Goal: Information Seeking & Learning: Check status

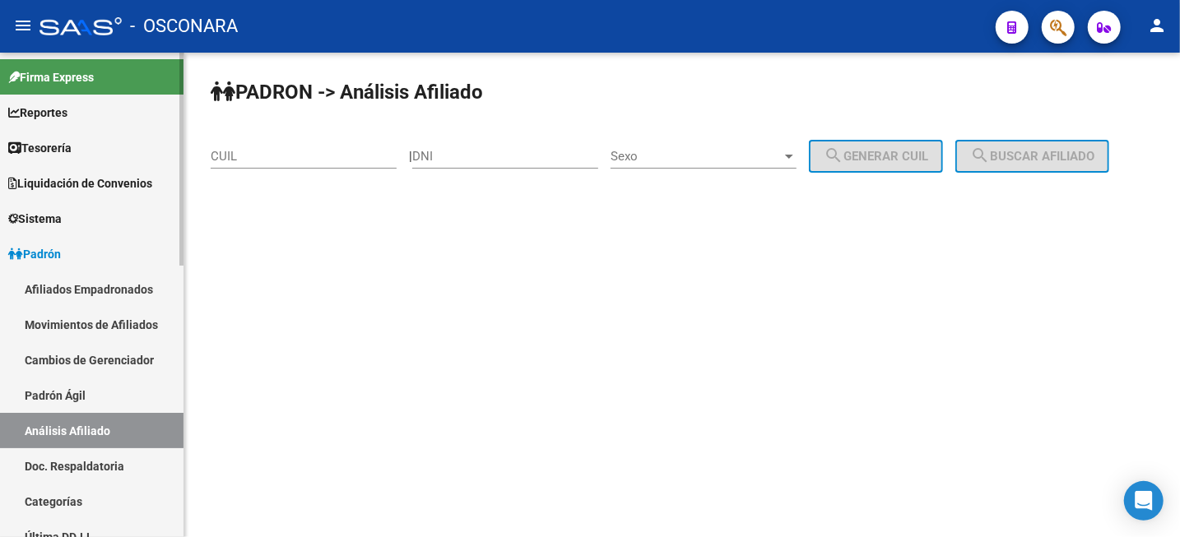
click at [130, 290] on link "Afiliados Empadronados" at bounding box center [91, 288] width 183 height 35
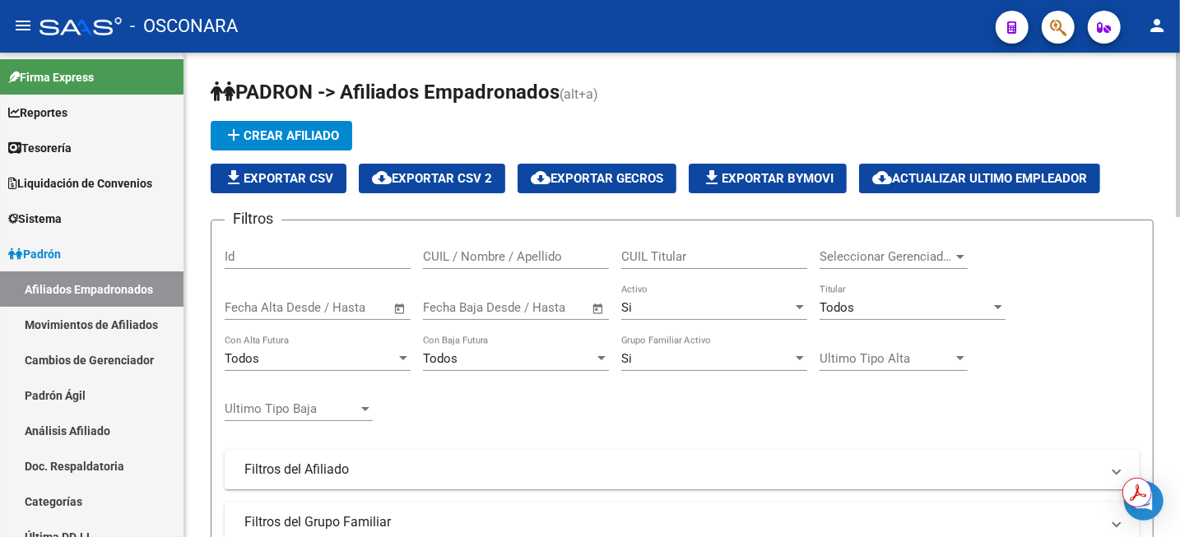
click at [946, 254] on span "Seleccionar Gerenciador" at bounding box center [885, 256] width 133 height 15
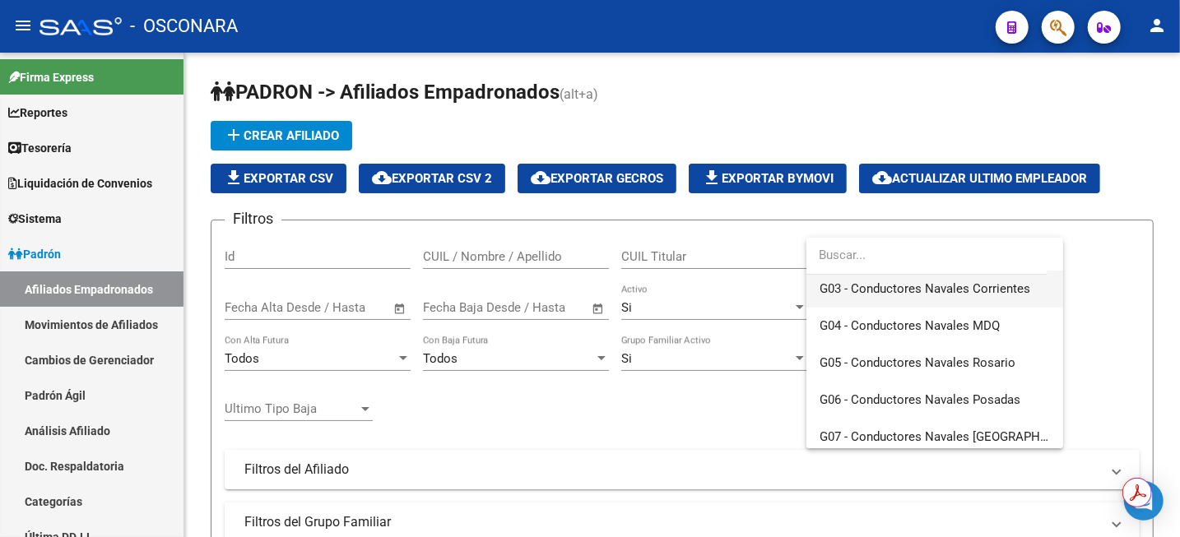
scroll to position [308, 0]
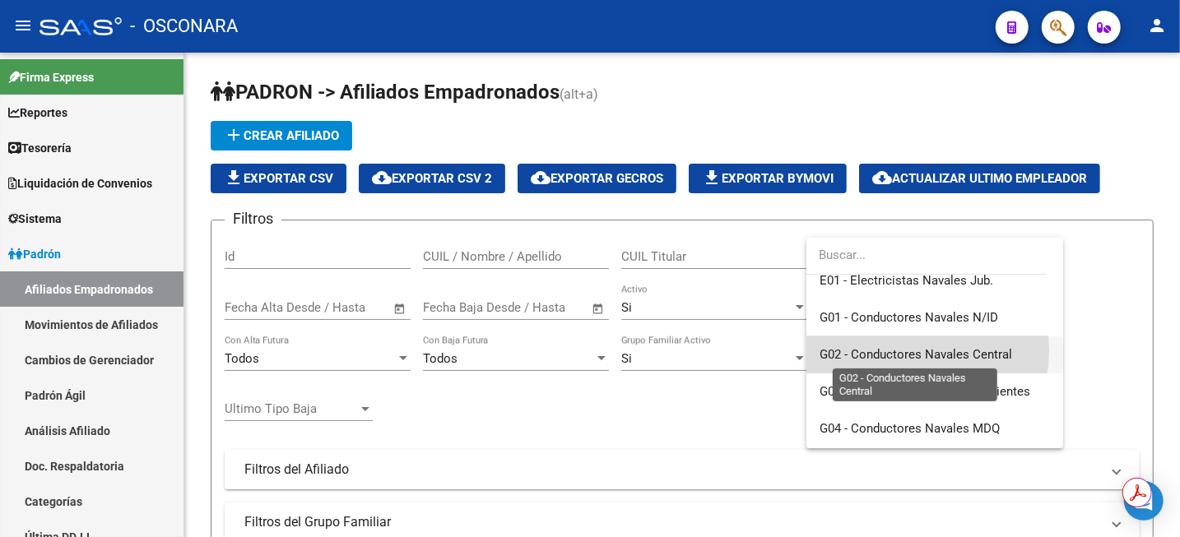
click at [913, 350] on span "G02 - Conductores Navales Central" at bounding box center [915, 354] width 192 height 15
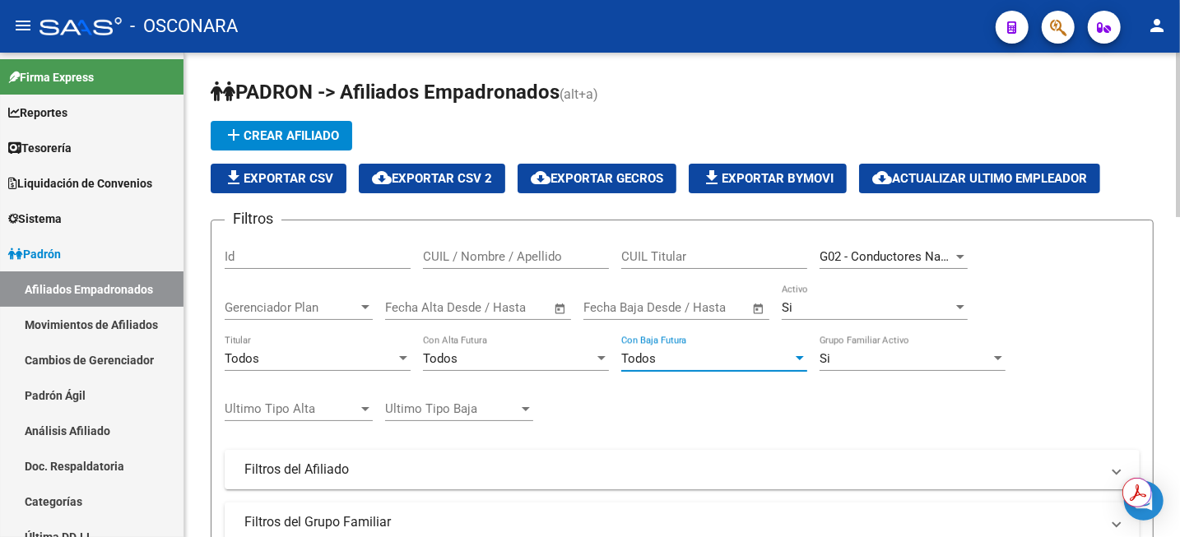
click at [798, 361] on div at bounding box center [799, 358] width 15 height 13
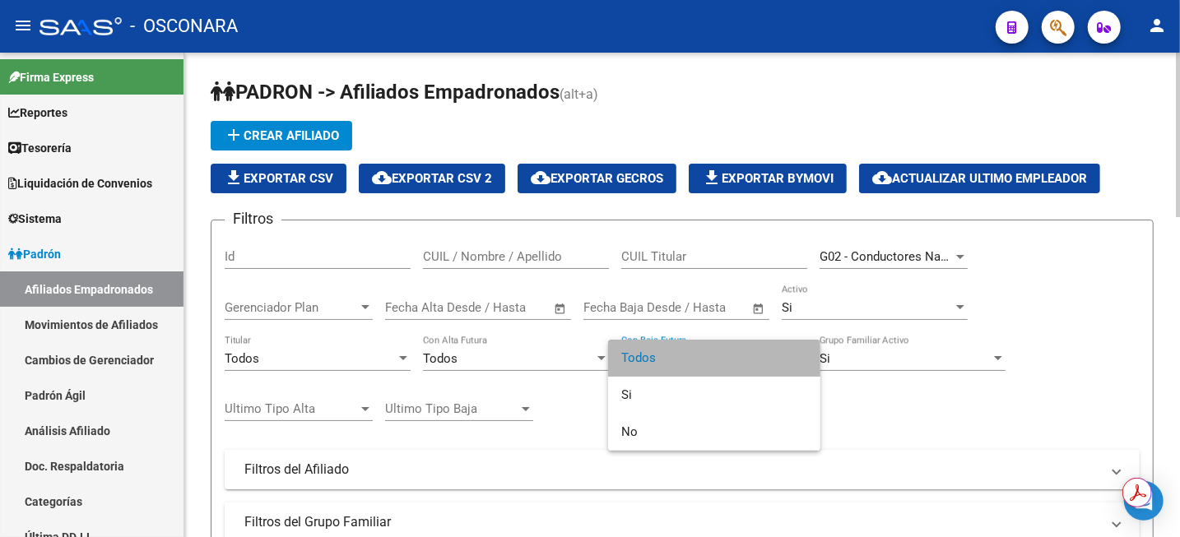
click at [798, 361] on span "Todos" at bounding box center [714, 358] width 186 height 37
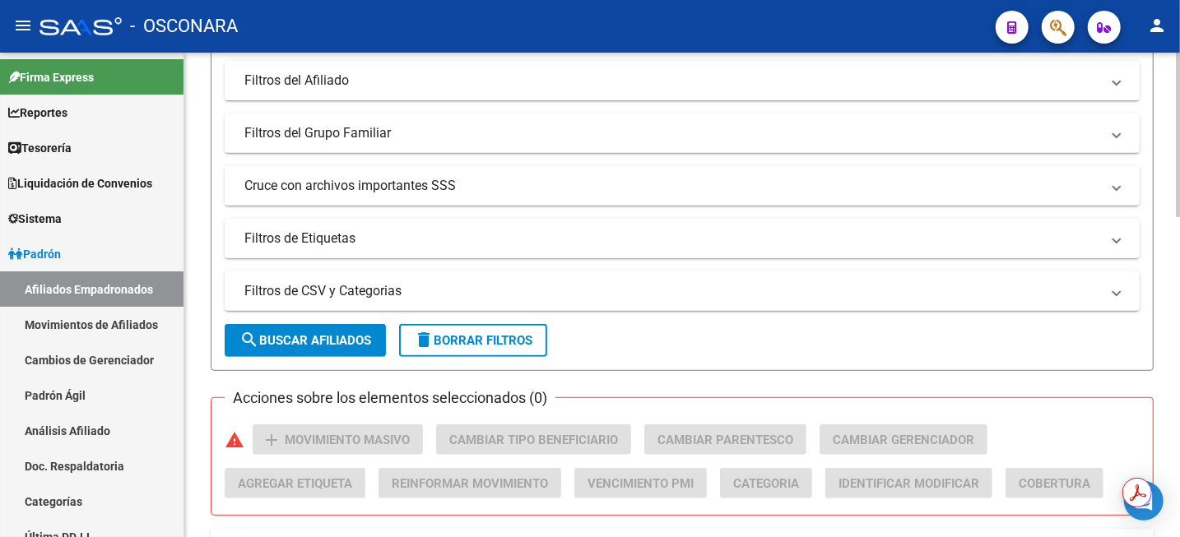
scroll to position [411, 0]
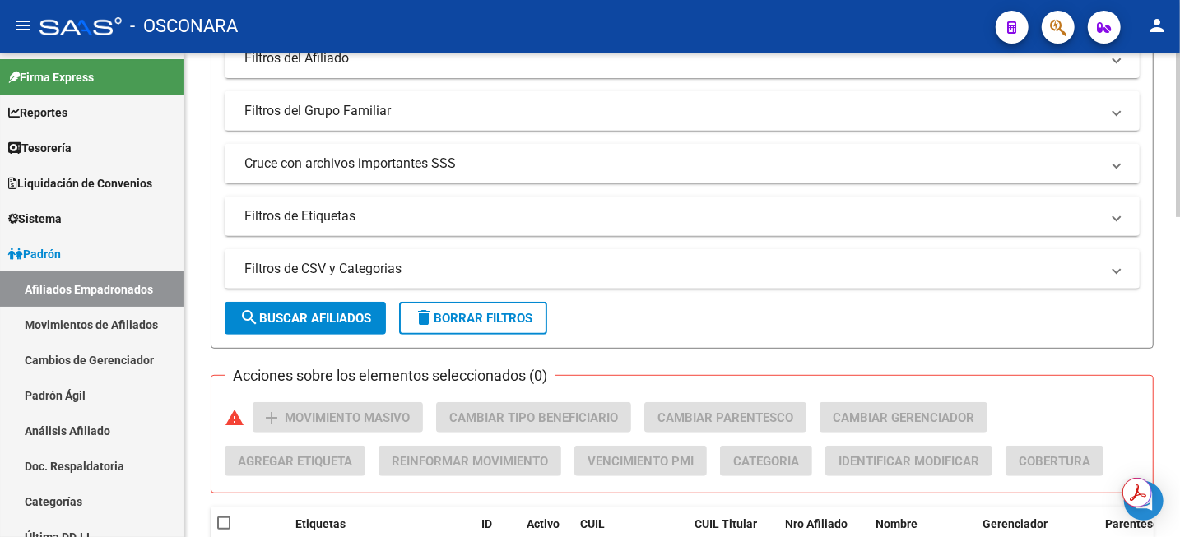
click at [317, 322] on span "search Buscar Afiliados" at bounding box center [305, 318] width 132 height 15
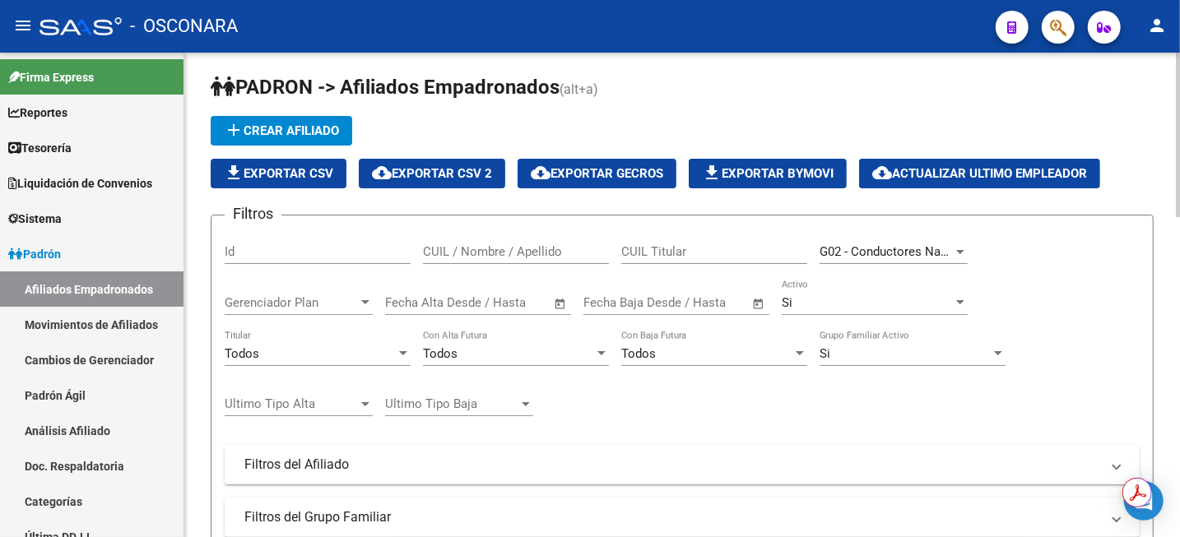
scroll to position [0, 0]
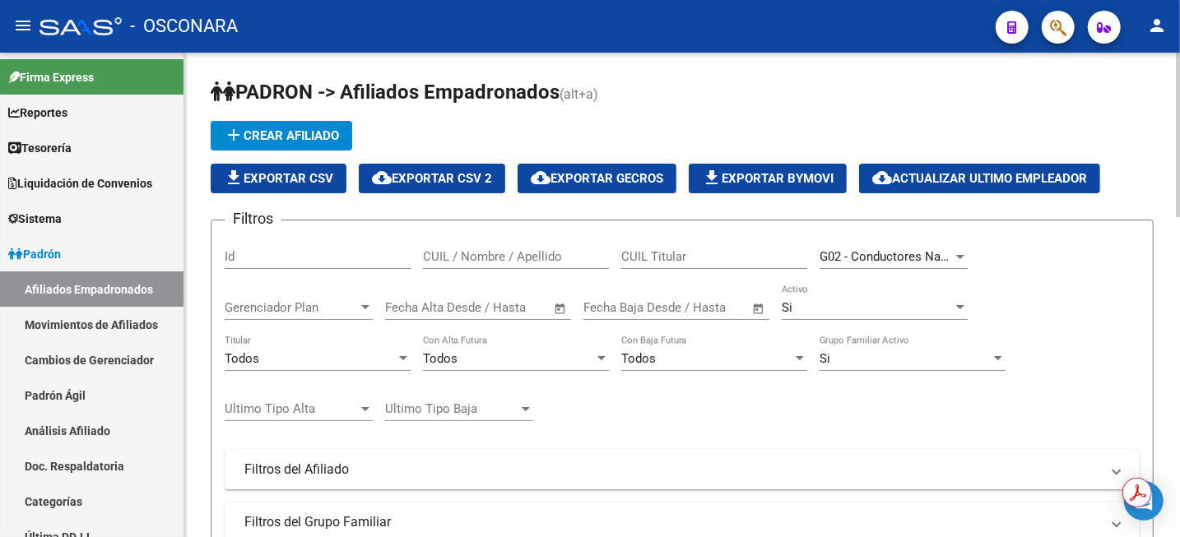
click at [799, 360] on div at bounding box center [799, 358] width 8 height 4
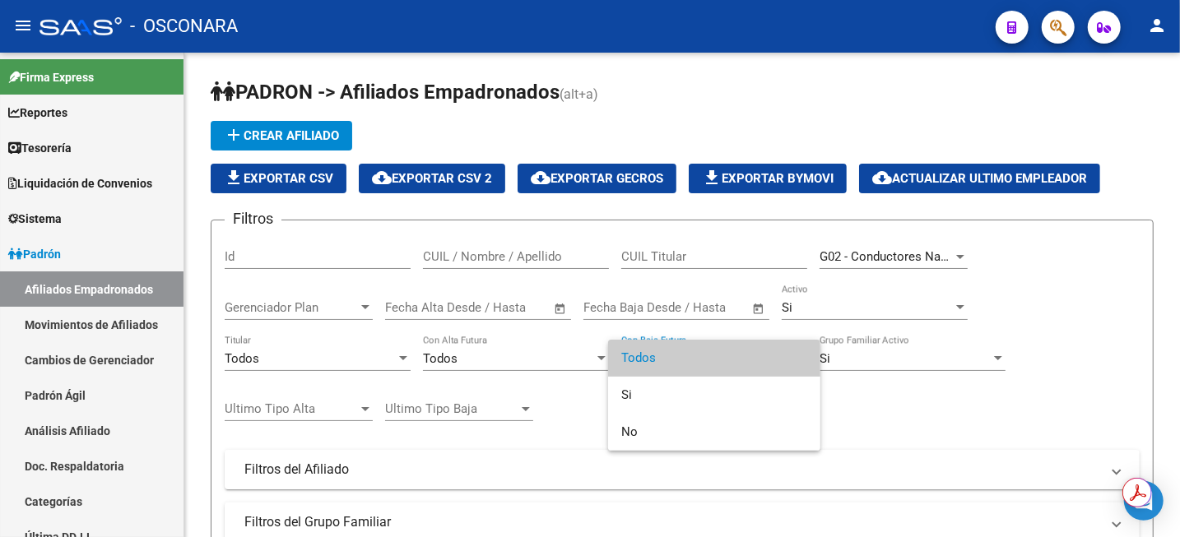
click at [911, 424] on div at bounding box center [590, 268] width 1180 height 537
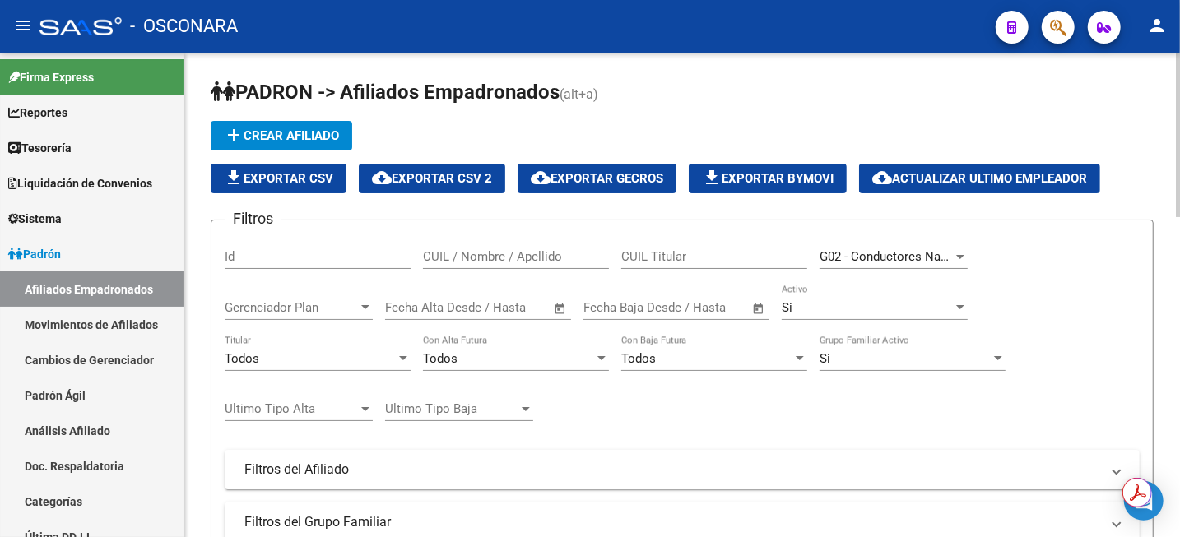
click at [960, 308] on div at bounding box center [960, 307] width 8 height 4
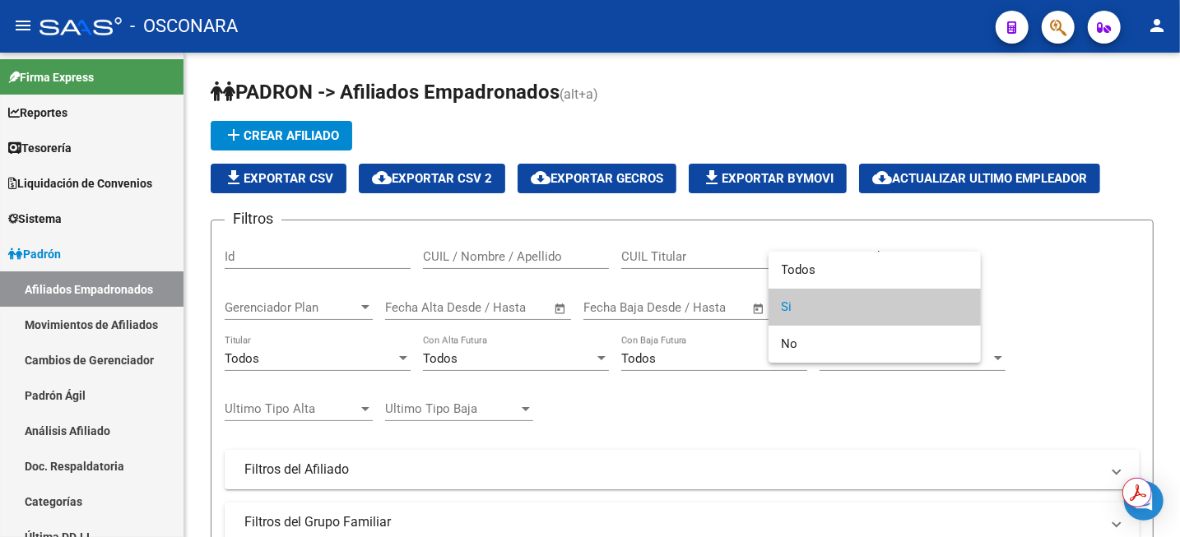
click at [1046, 262] on div at bounding box center [590, 268] width 1180 height 537
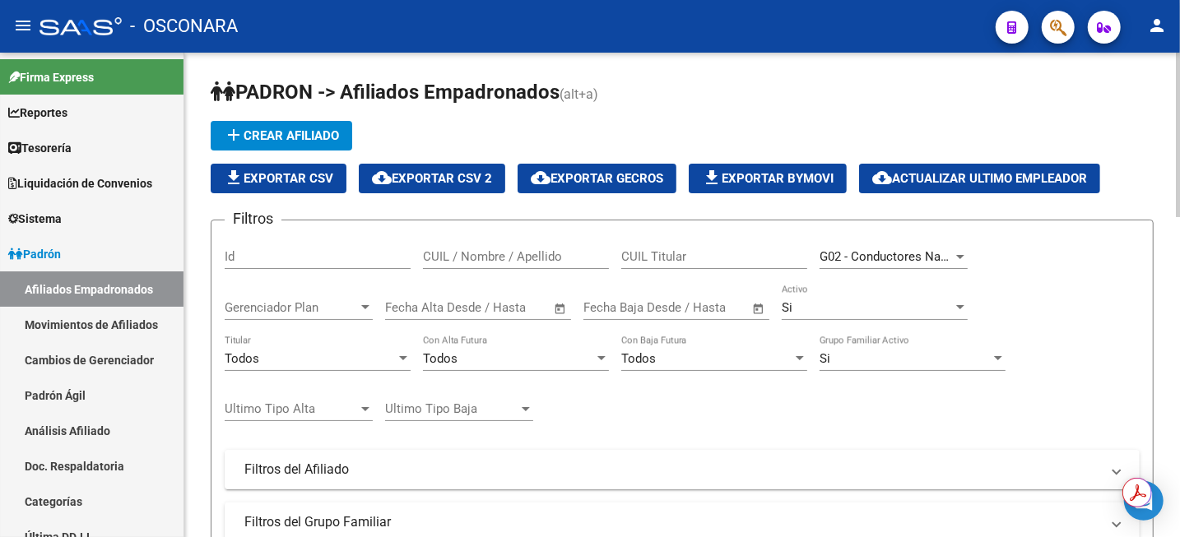
click at [403, 358] on div at bounding box center [403, 358] width 8 height 4
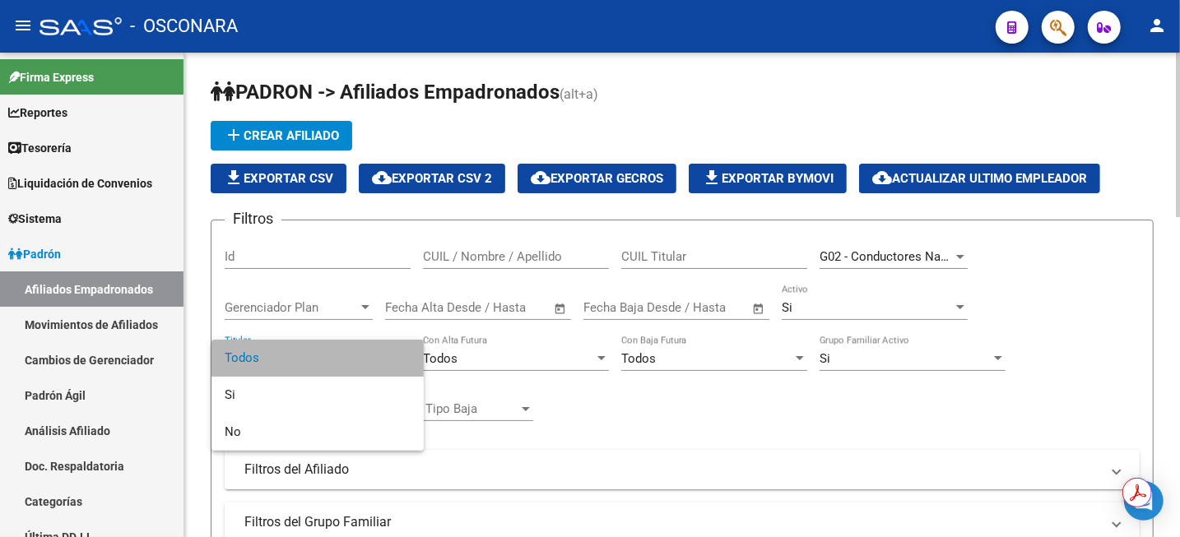
click at [403, 358] on span "Todos" at bounding box center [318, 358] width 186 height 37
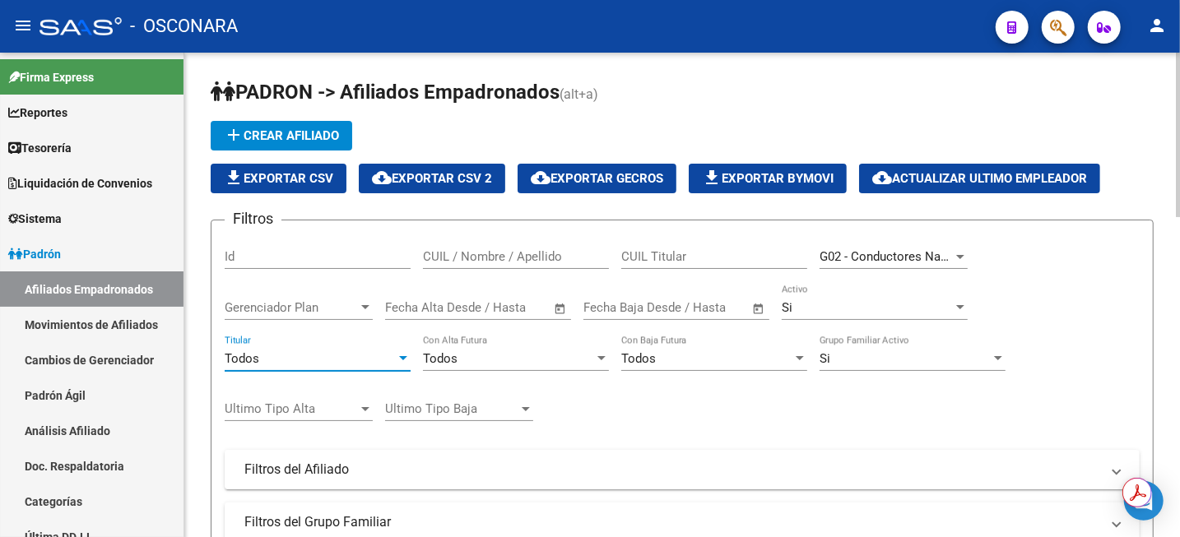
click at [403, 358] on div at bounding box center [403, 358] width 8 height 4
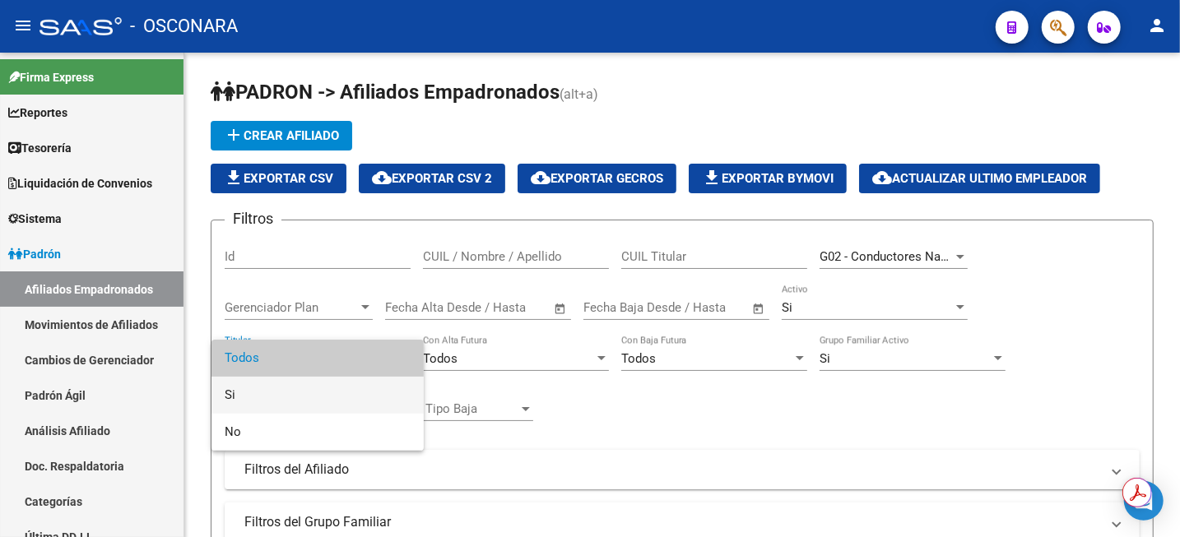
click at [317, 392] on span "Si" at bounding box center [318, 395] width 186 height 37
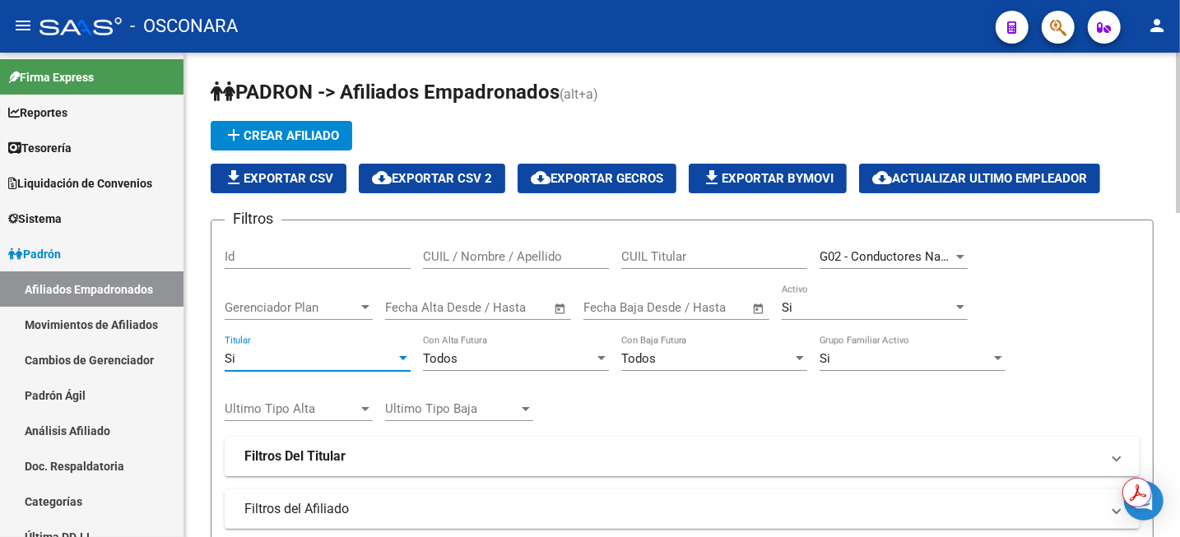
click at [402, 359] on div at bounding box center [403, 358] width 8 height 4
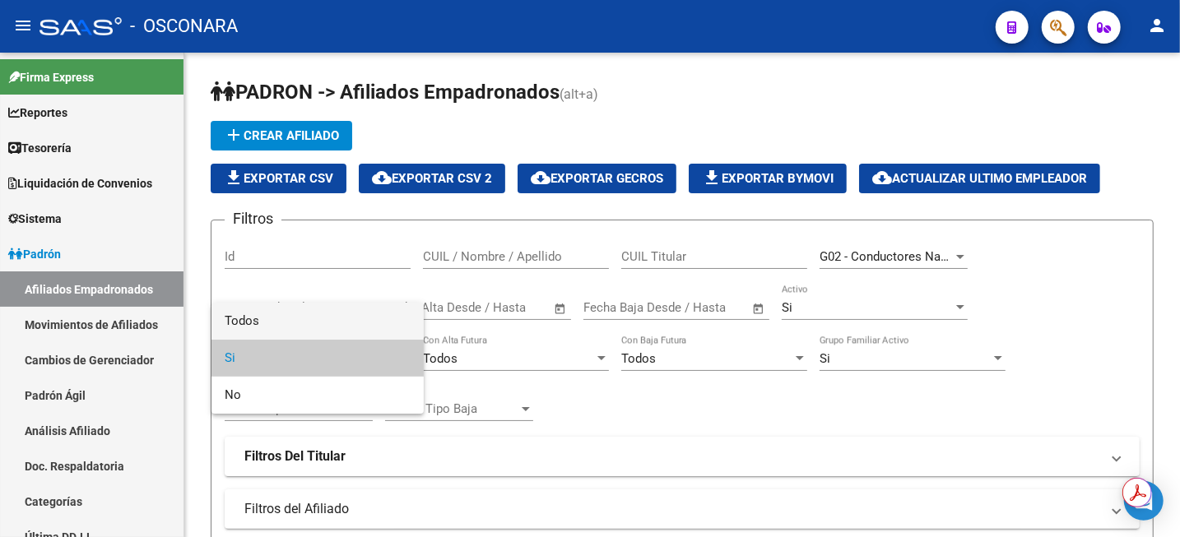
click at [350, 320] on span "Todos" at bounding box center [318, 321] width 186 height 37
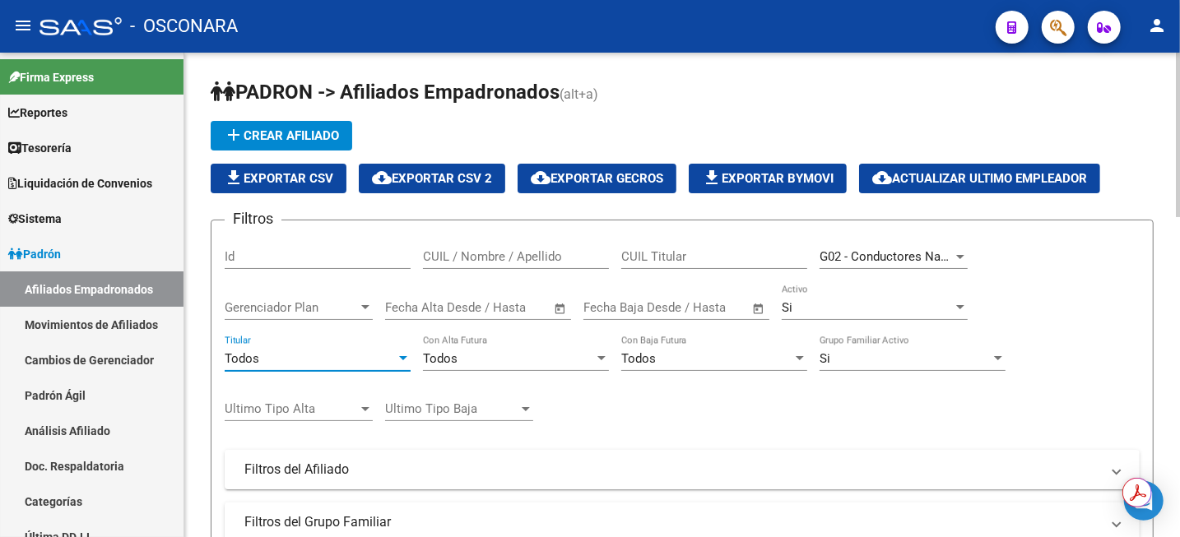
click at [525, 410] on div at bounding box center [526, 409] width 8 height 4
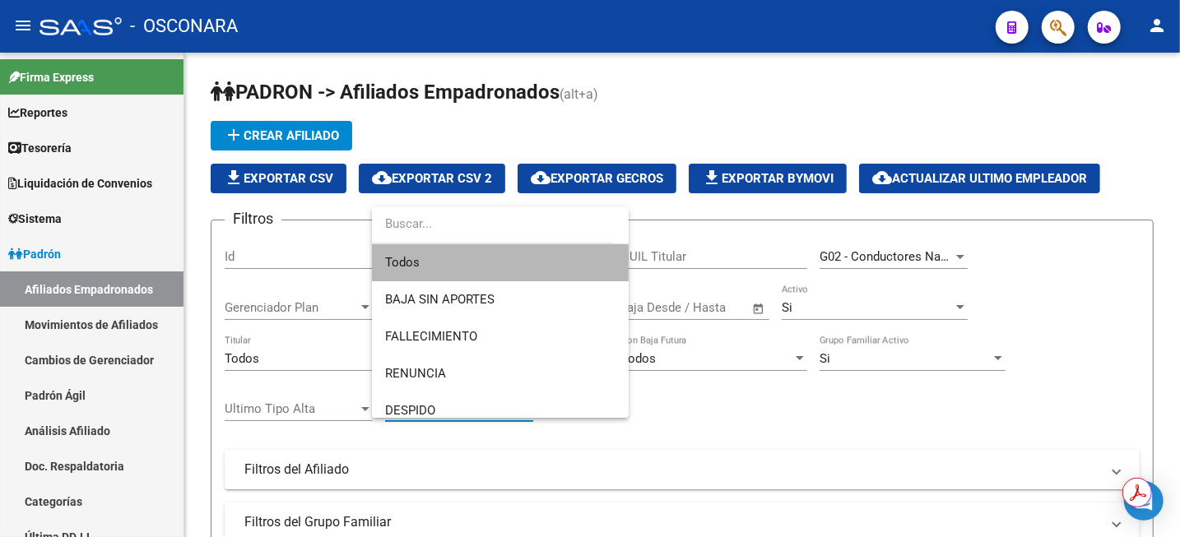
click at [528, 257] on span "Todos" at bounding box center [500, 262] width 230 height 37
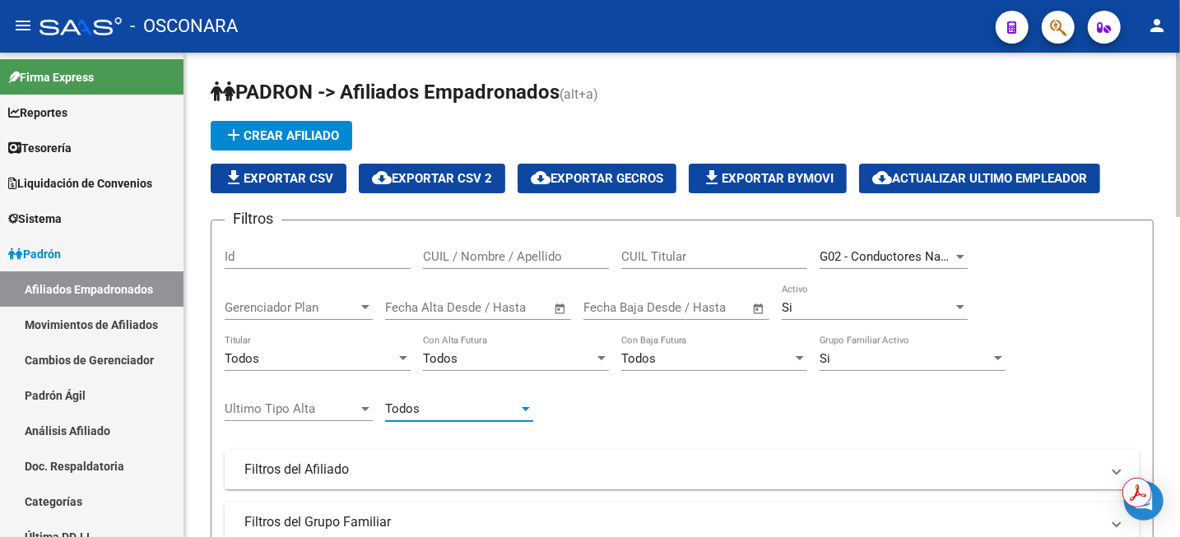
click at [397, 364] on div at bounding box center [403, 358] width 15 height 13
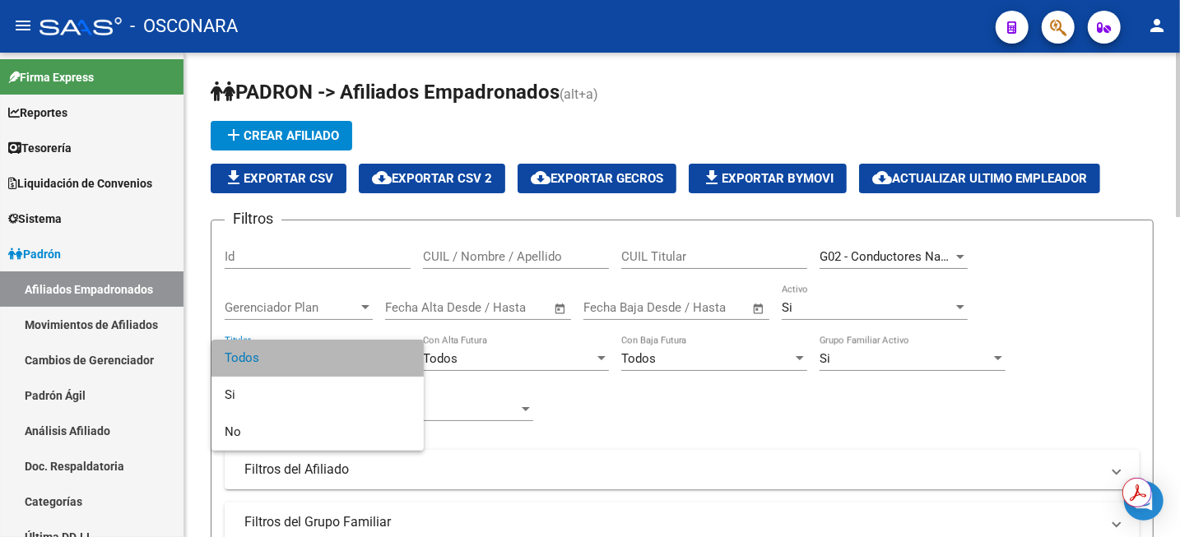
click at [397, 364] on span "Todos" at bounding box center [318, 358] width 186 height 37
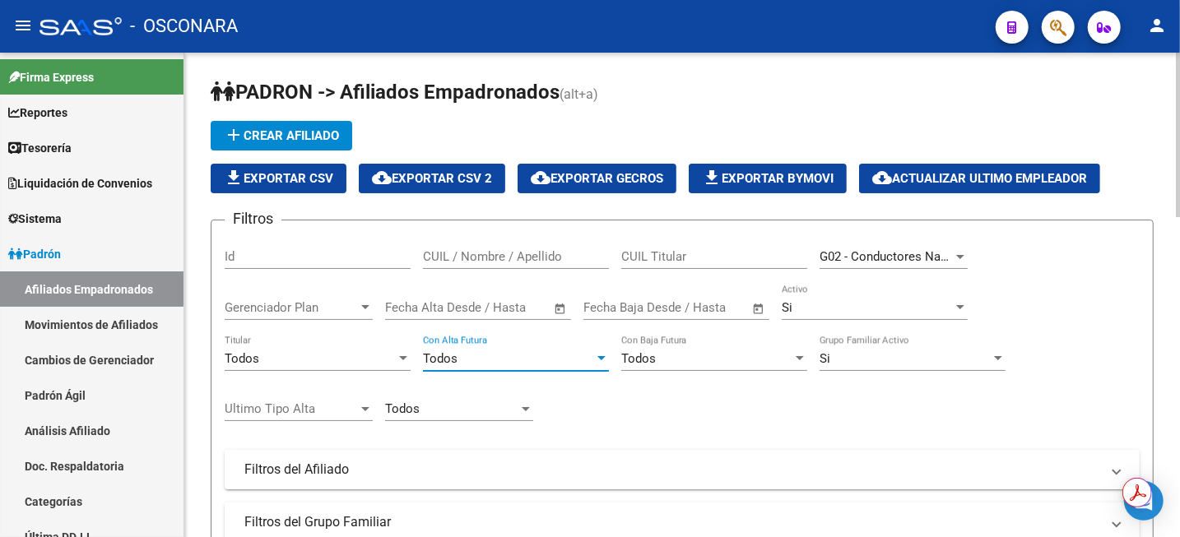
click at [588, 357] on div "Todos" at bounding box center [508, 358] width 171 height 15
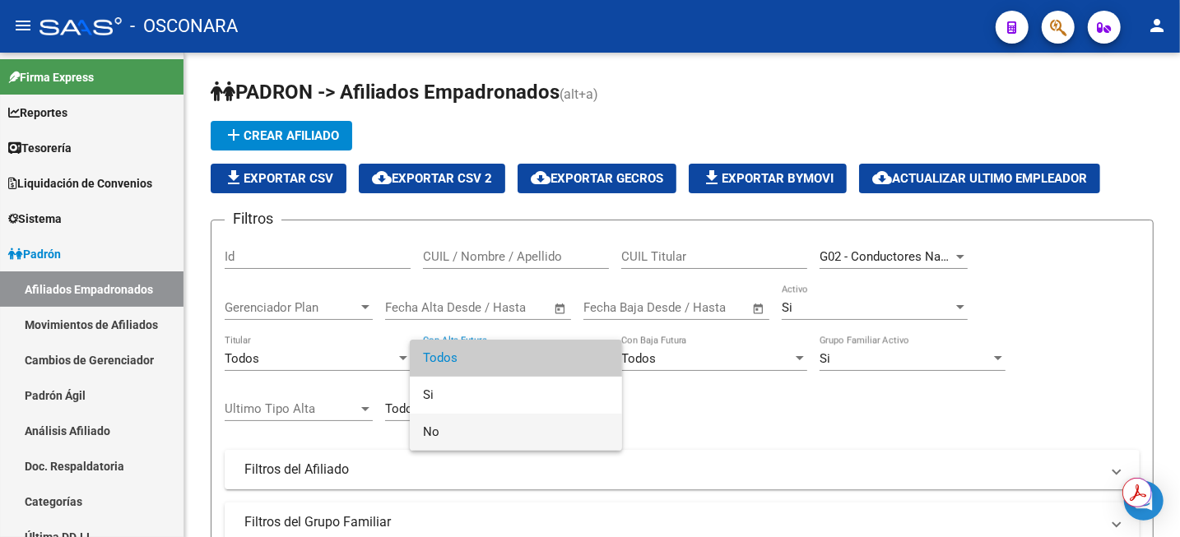
click at [471, 442] on span "No" at bounding box center [516, 432] width 186 height 37
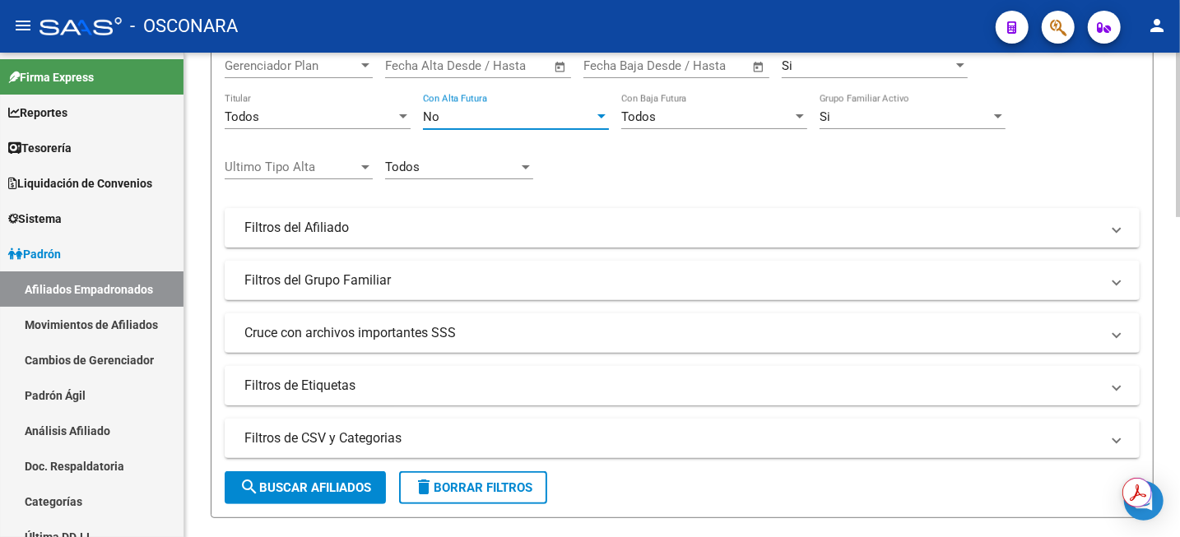
scroll to position [206, 0]
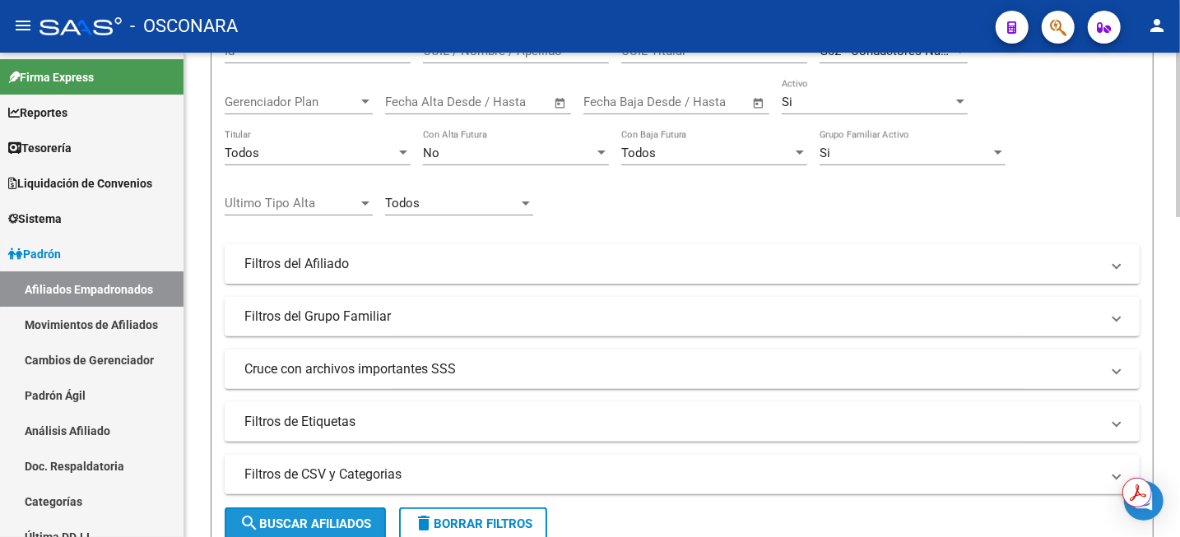
click at [322, 529] on span "search Buscar Afiliados" at bounding box center [305, 524] width 132 height 15
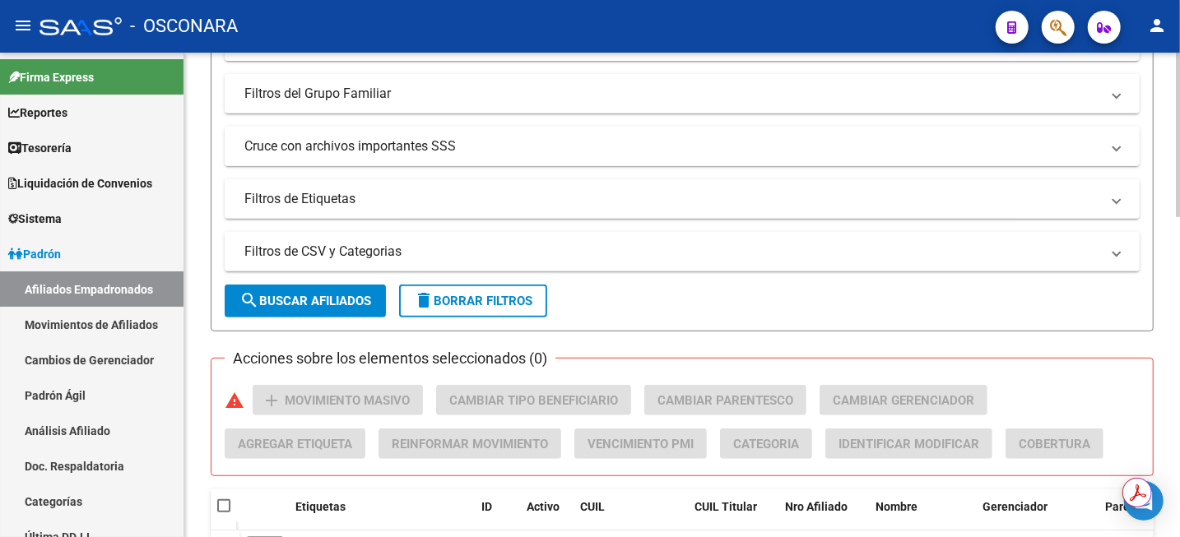
scroll to position [223, 0]
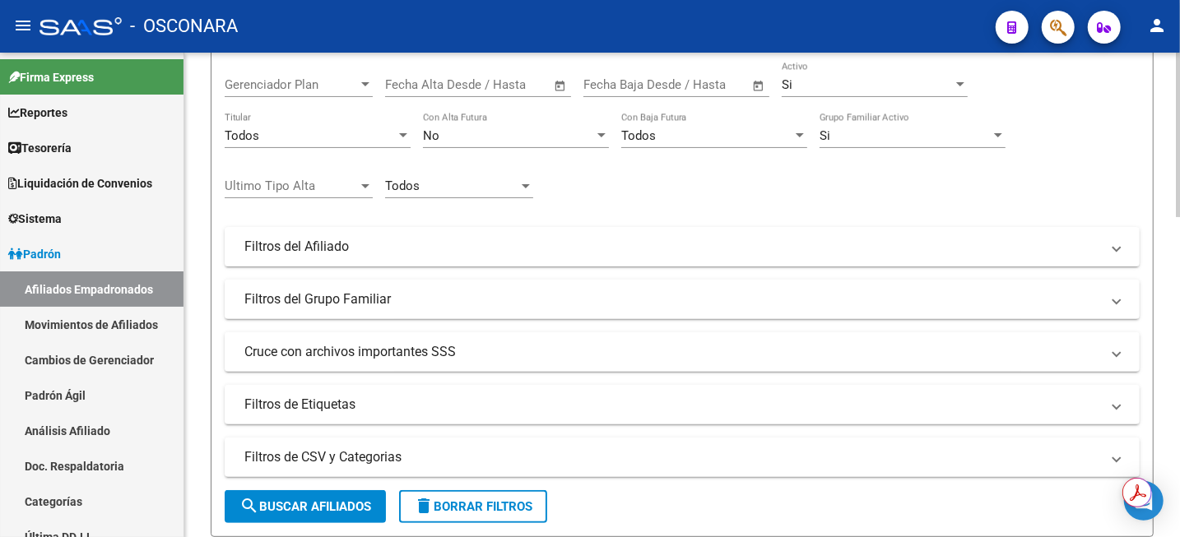
click at [341, 506] on span "search Buscar Afiliados" at bounding box center [305, 506] width 132 height 15
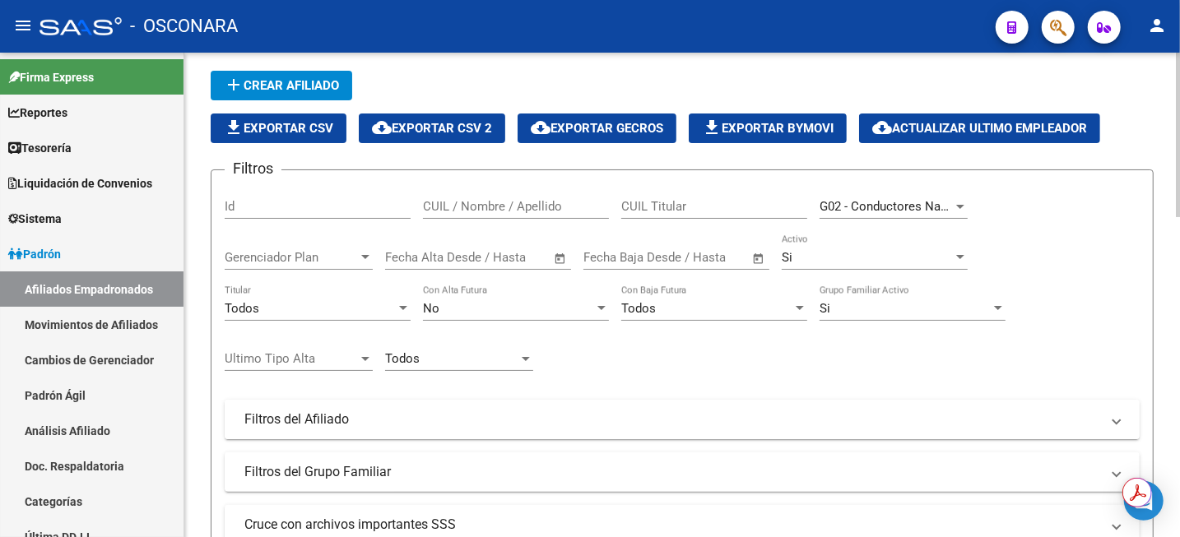
scroll to position [17, 0]
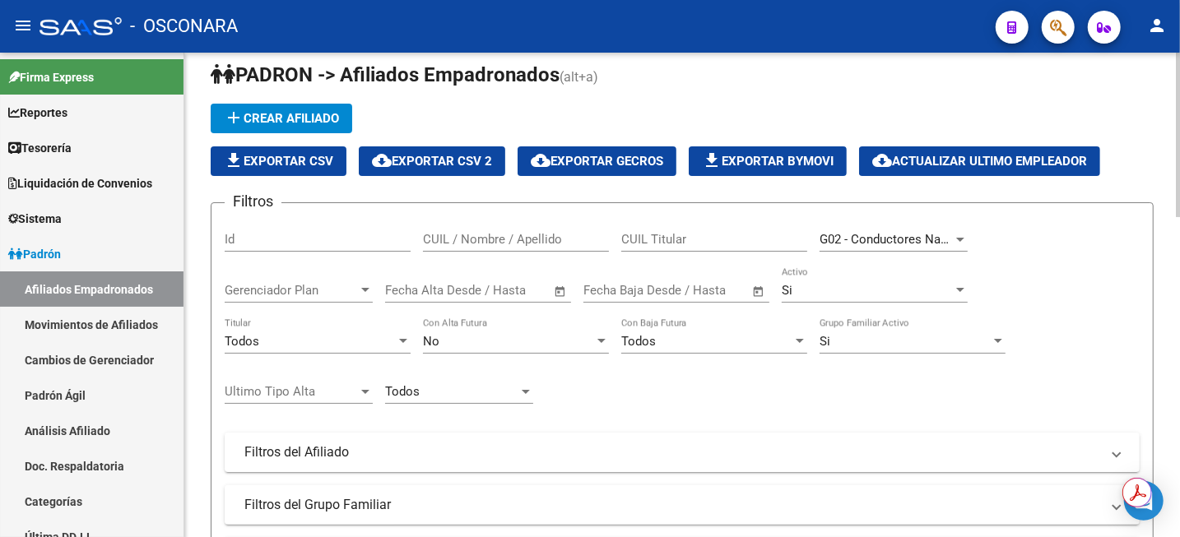
click at [958, 288] on div at bounding box center [960, 290] width 15 height 13
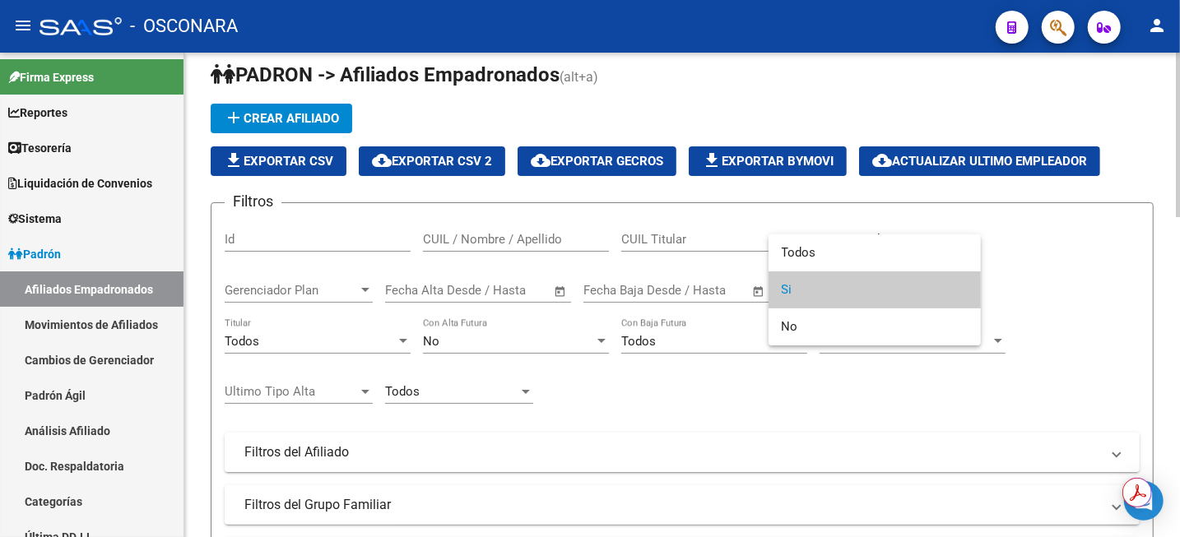
click at [958, 288] on span "Si" at bounding box center [874, 289] width 186 height 37
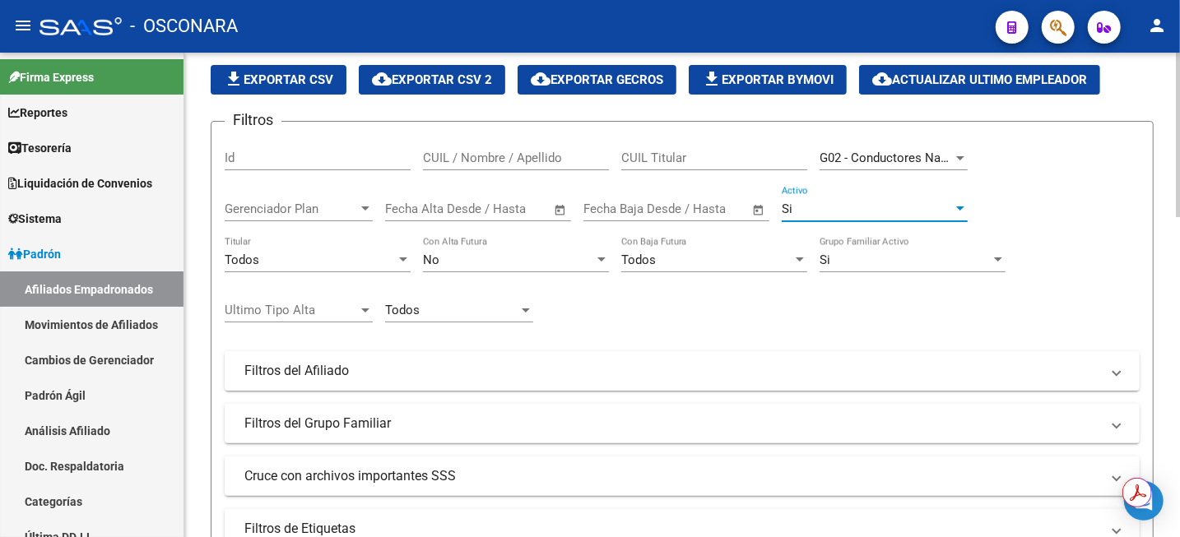
scroll to position [120, 0]
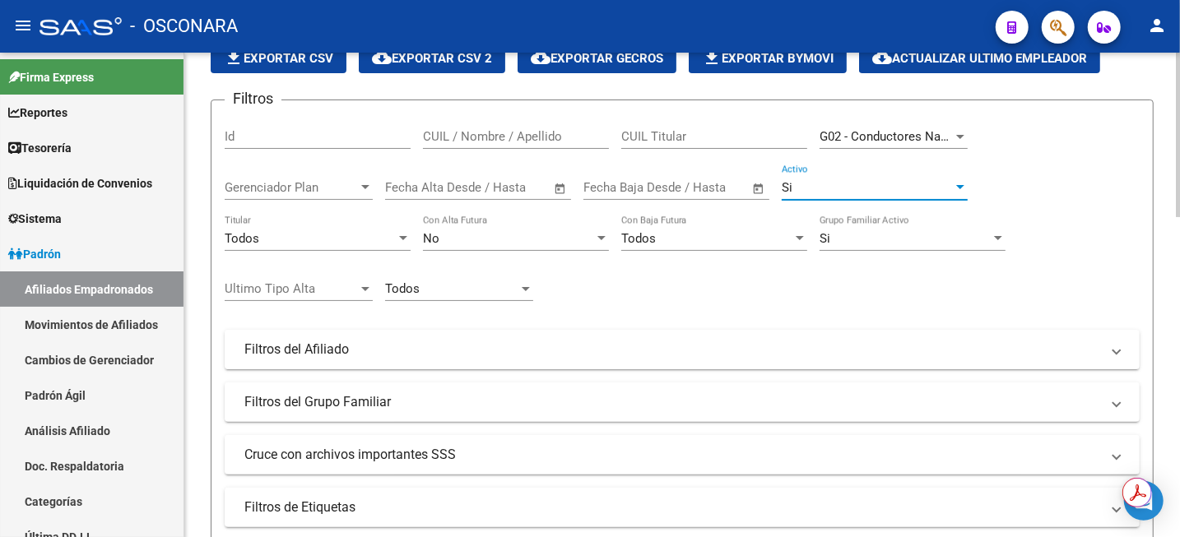
click at [526, 288] on div at bounding box center [526, 289] width 8 height 4
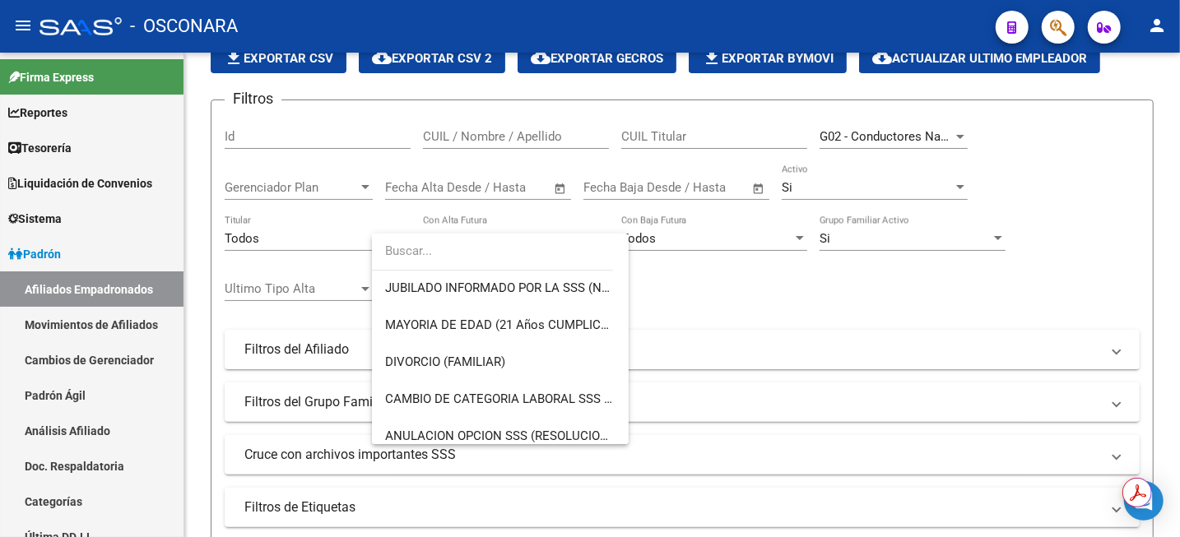
scroll to position [206, 0]
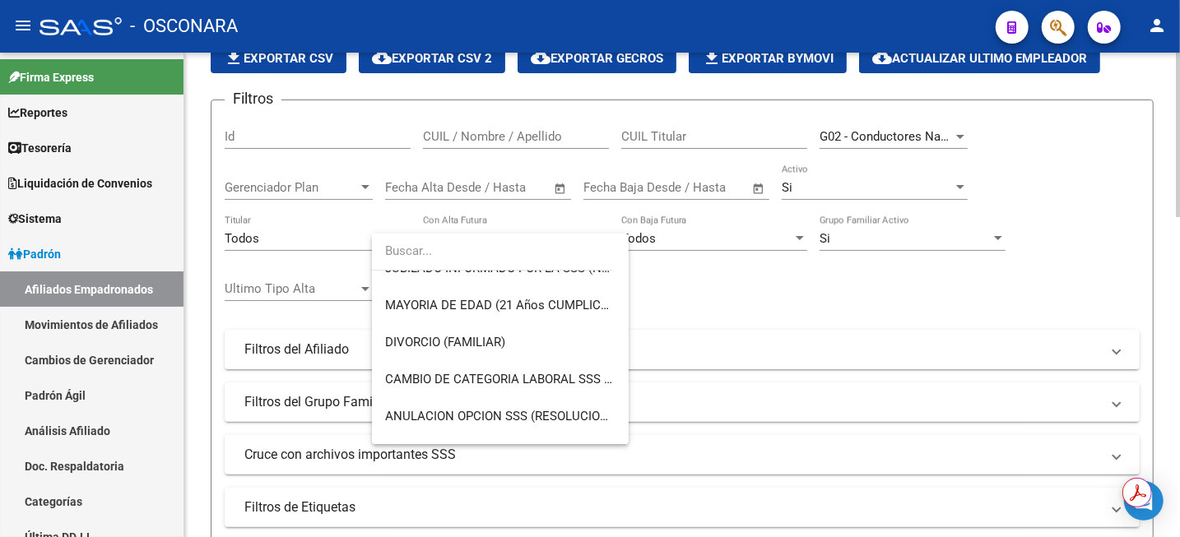
click at [925, 305] on div at bounding box center [590, 268] width 1180 height 537
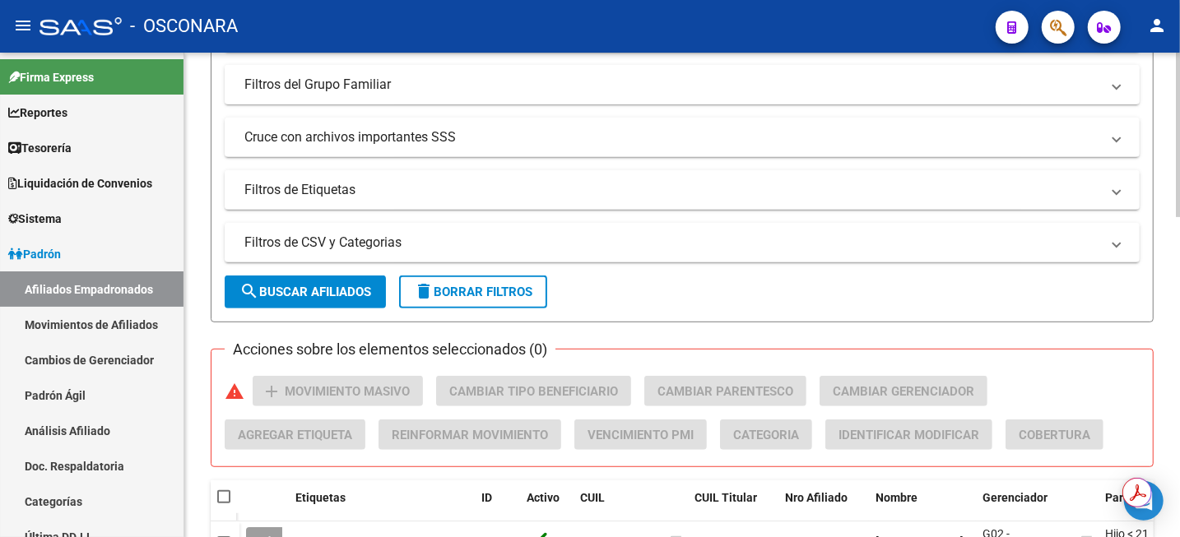
scroll to position [531, 0]
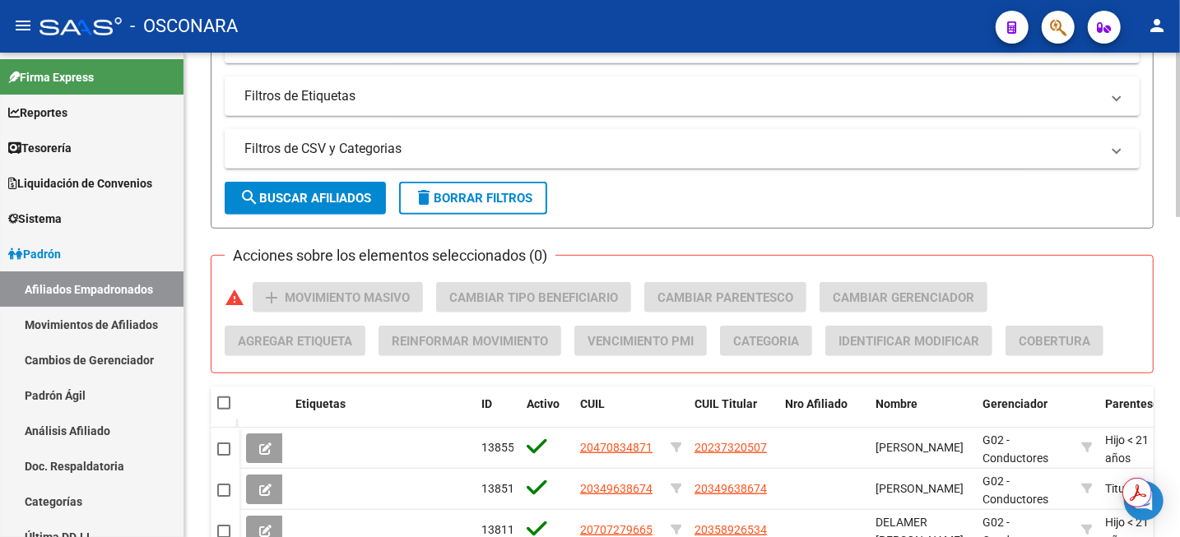
click at [322, 194] on span "search Buscar Afiliados" at bounding box center [305, 198] width 132 height 15
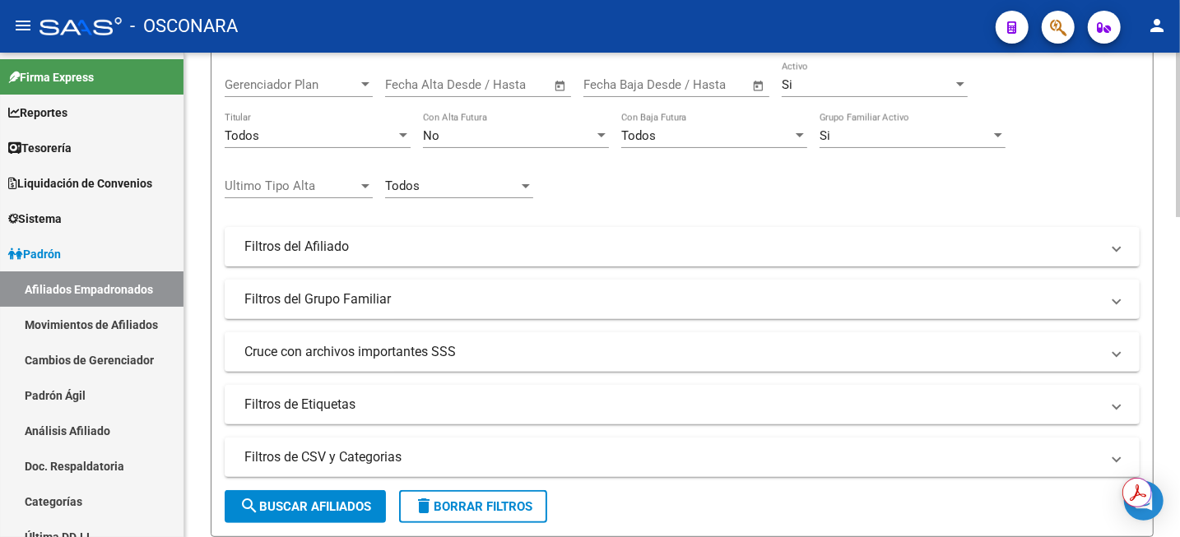
scroll to position [17, 0]
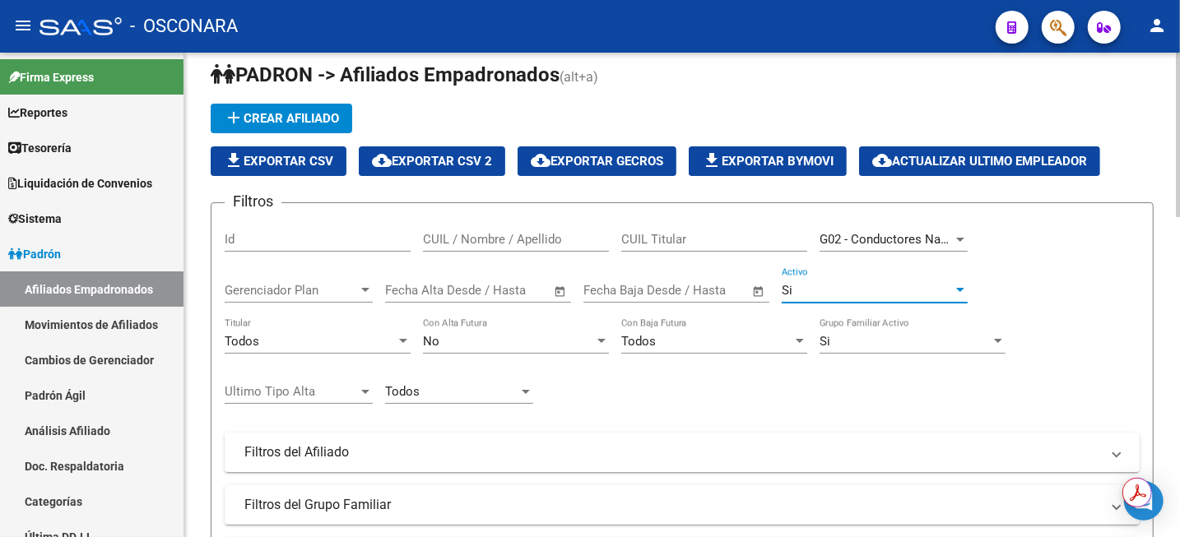
click at [957, 288] on div at bounding box center [960, 290] width 8 height 4
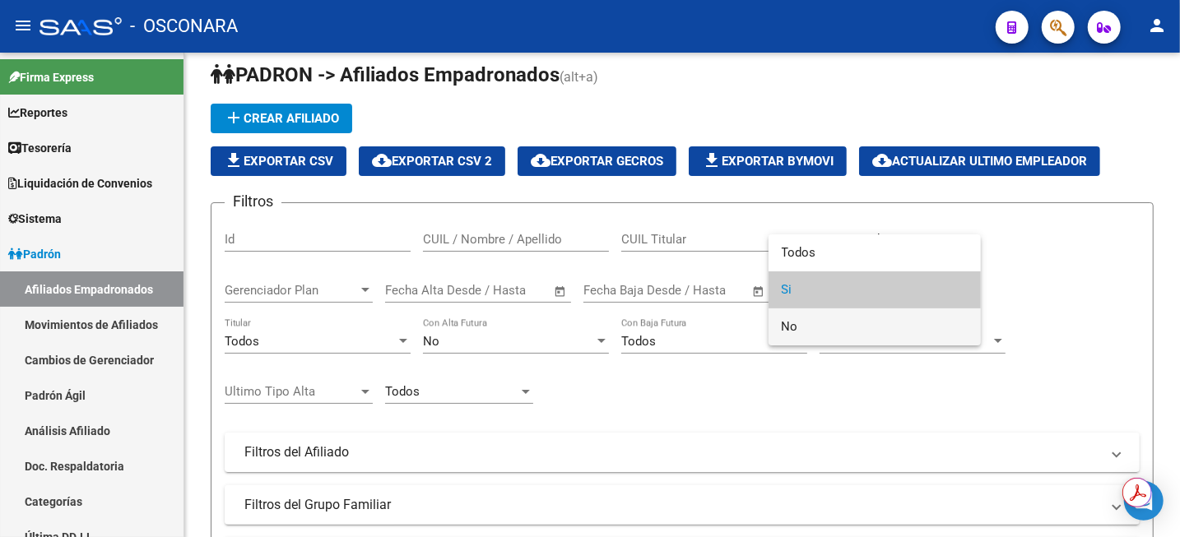
click at [837, 327] on span "No" at bounding box center [874, 326] width 186 height 37
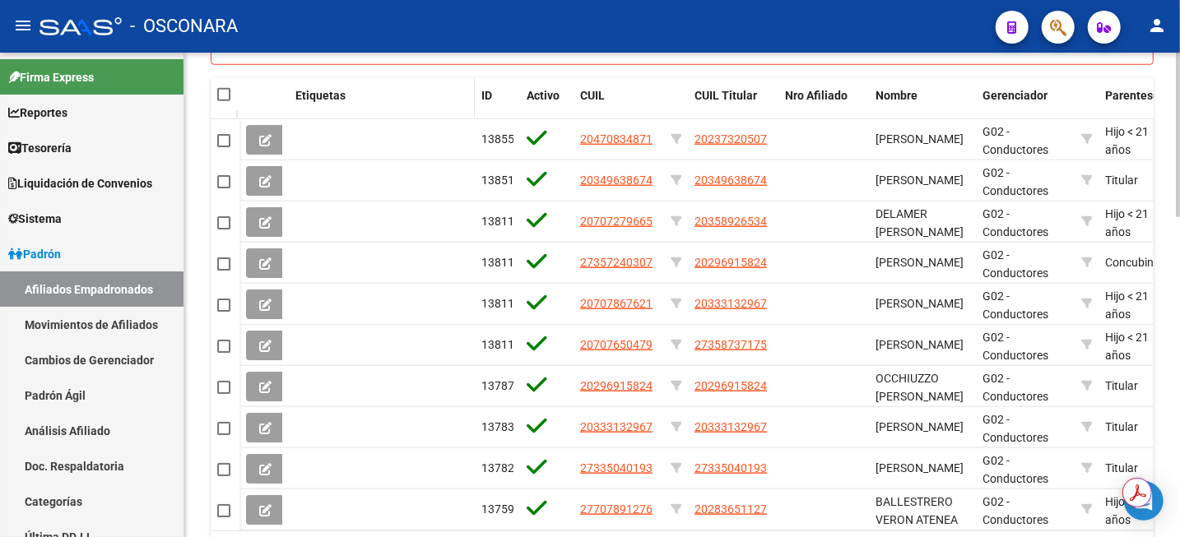
scroll to position [634, 0]
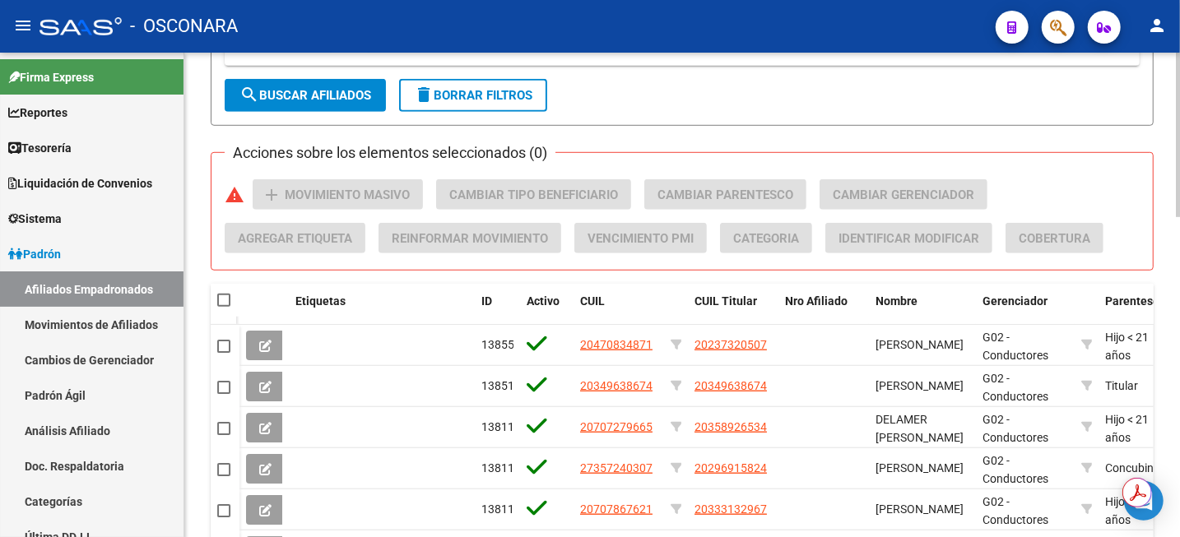
click at [314, 95] on span "search Buscar Afiliados" at bounding box center [305, 95] width 132 height 15
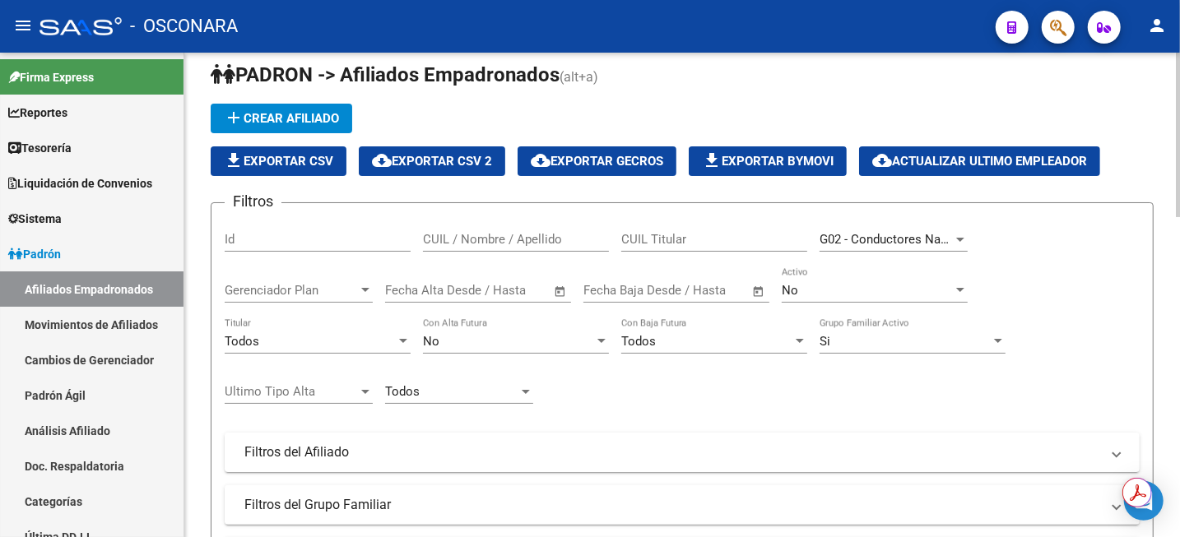
scroll to position [0, 0]
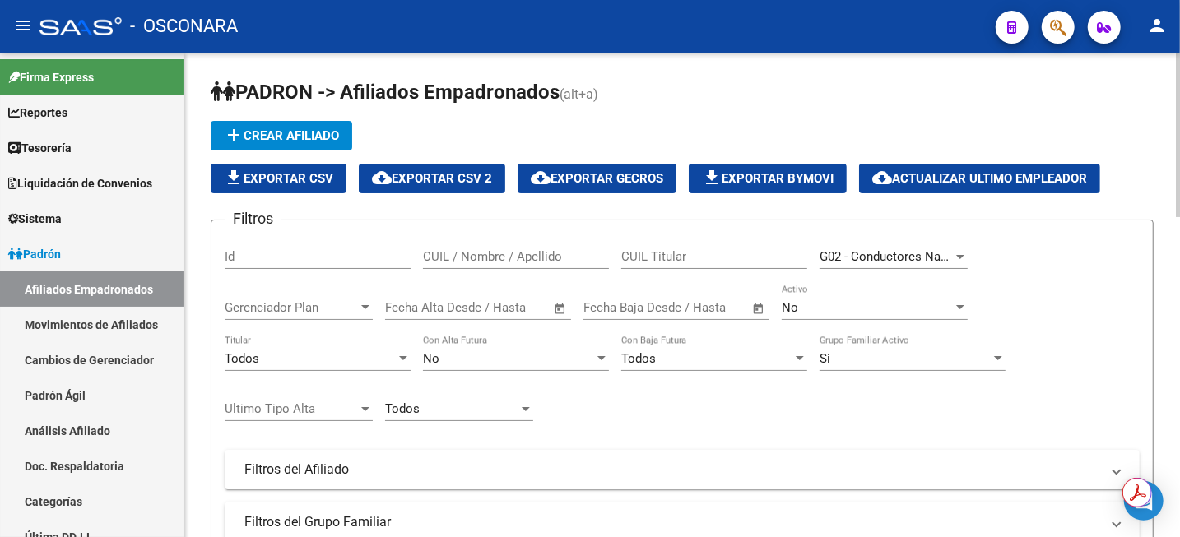
click at [906, 311] on div "No" at bounding box center [866, 307] width 171 height 15
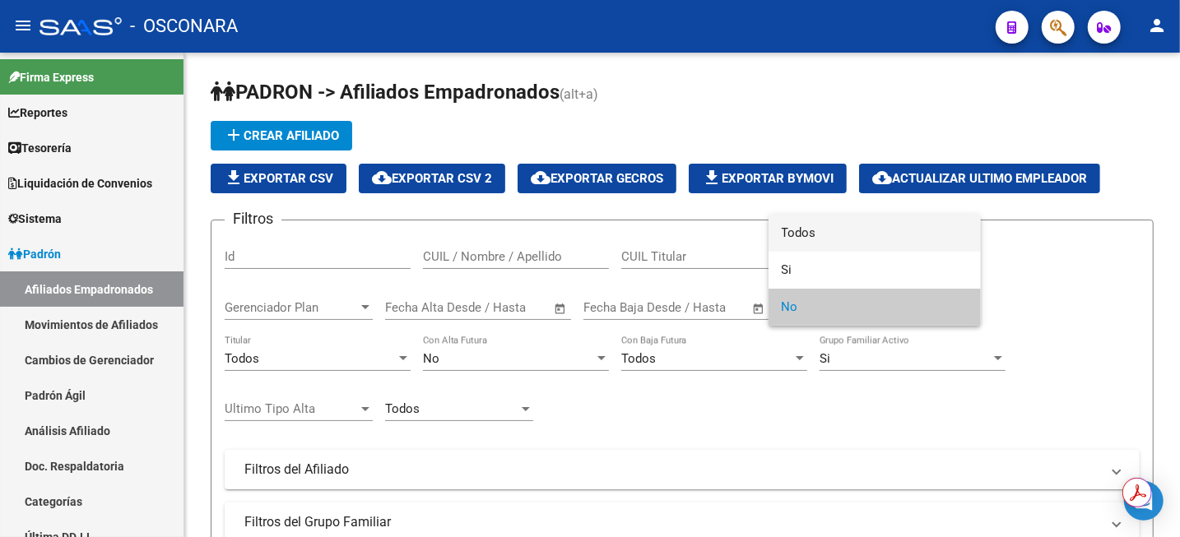
click at [860, 227] on span "Todos" at bounding box center [874, 233] width 186 height 37
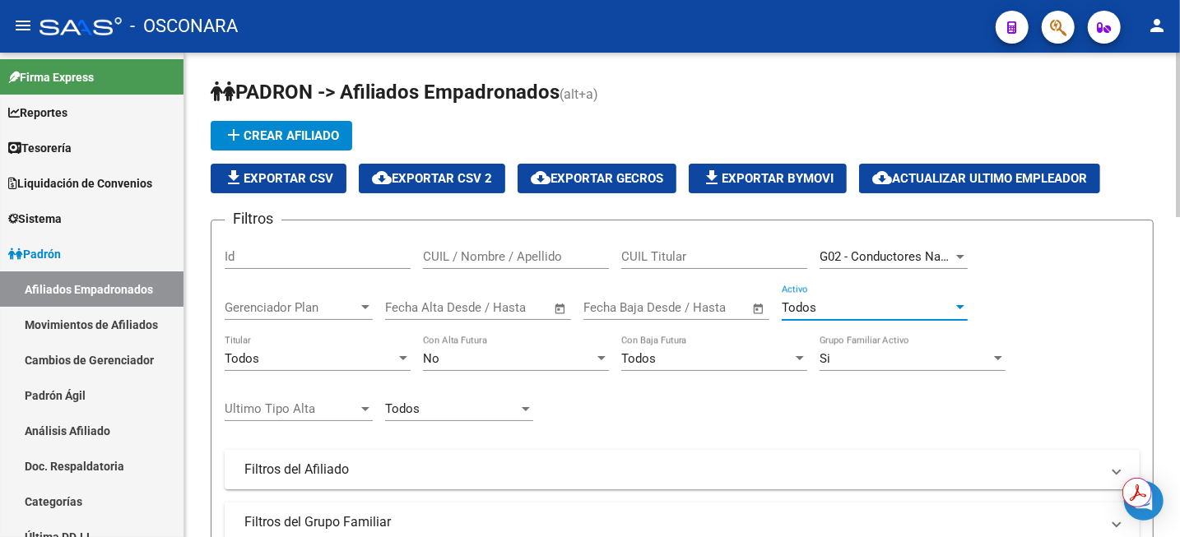
click at [903, 312] on div "Todos" at bounding box center [866, 307] width 171 height 15
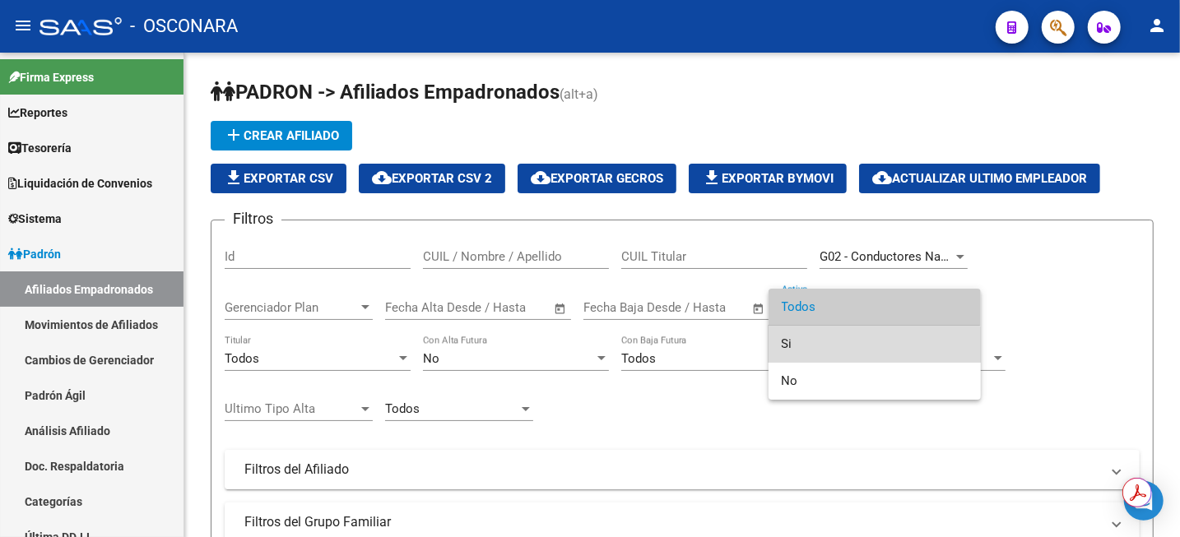
click at [815, 347] on span "Si" at bounding box center [874, 344] width 186 height 37
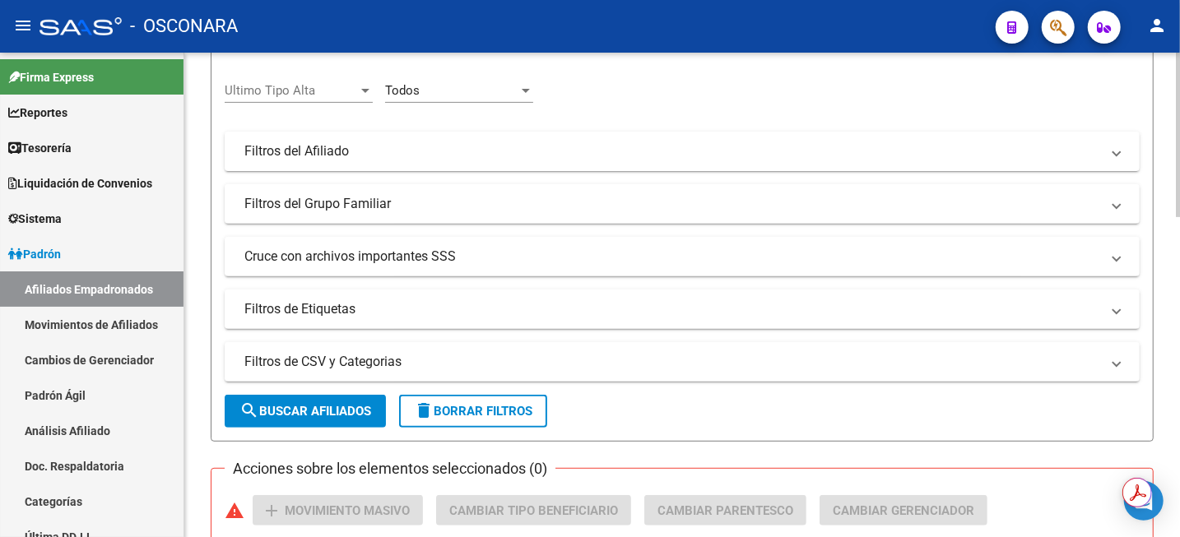
scroll to position [617, 0]
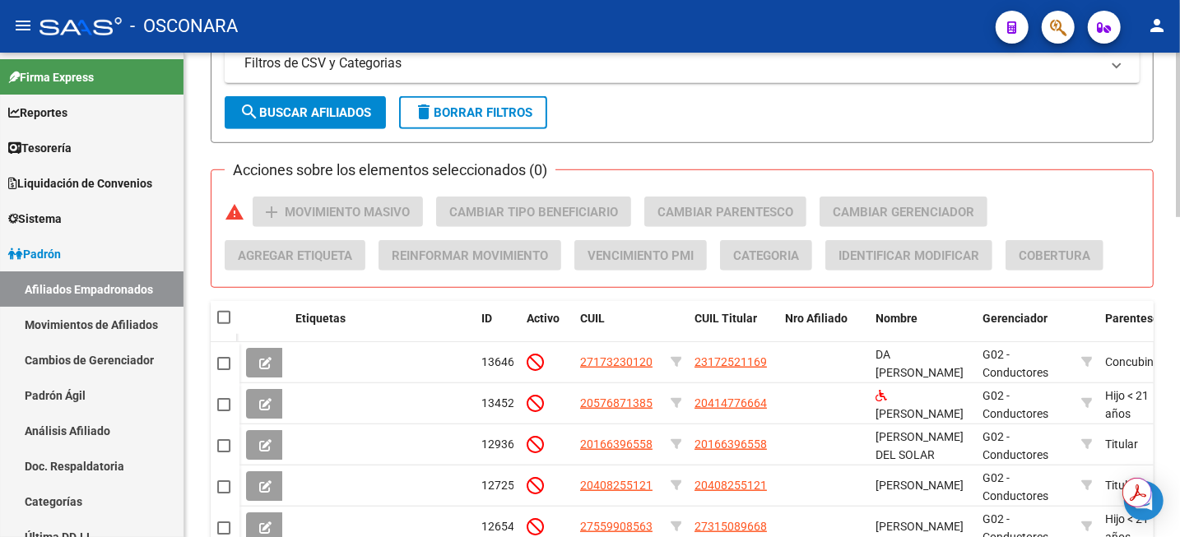
click at [335, 105] on span "search Buscar Afiliados" at bounding box center [305, 112] width 132 height 15
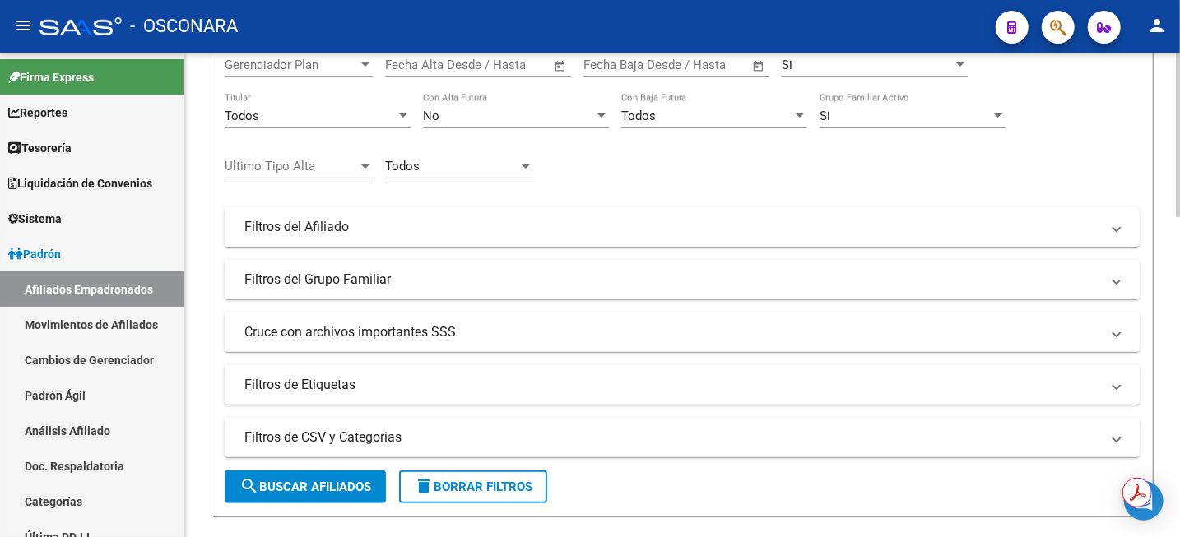
scroll to position [120, 0]
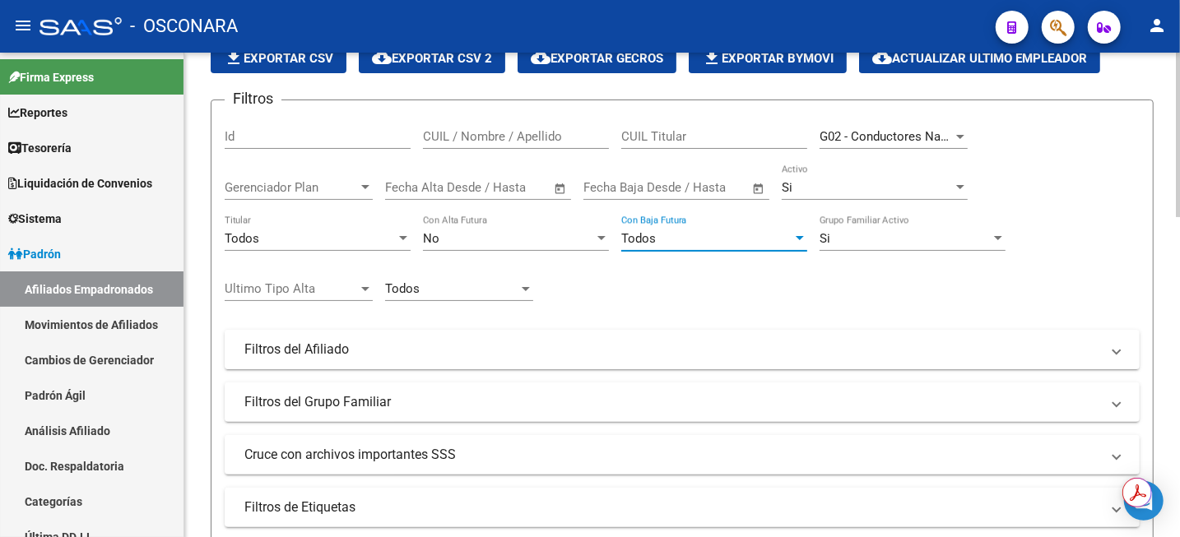
click at [796, 239] on div at bounding box center [799, 238] width 8 height 4
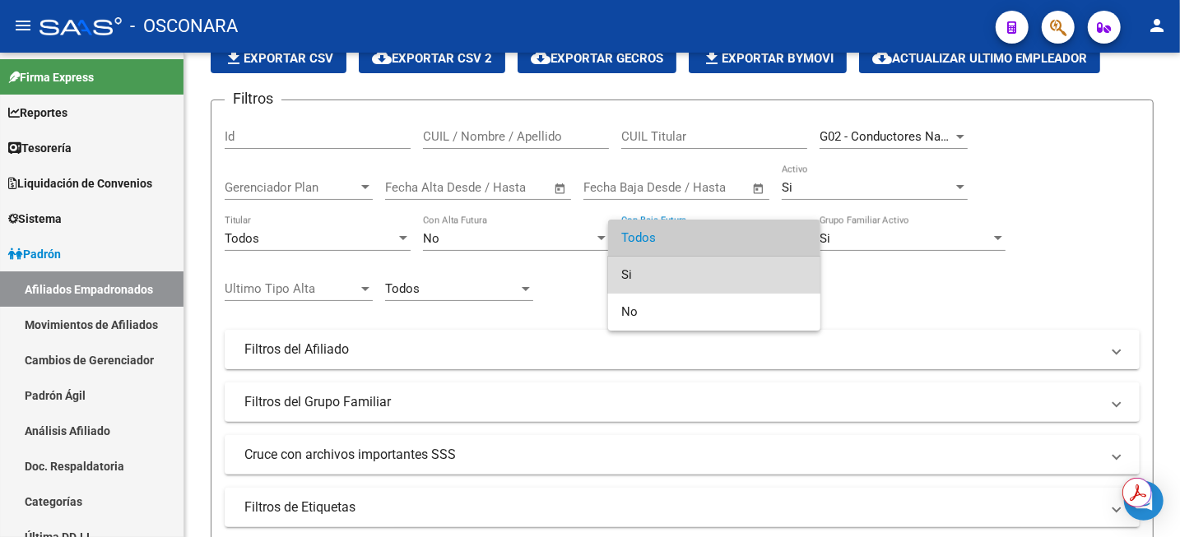
click at [709, 280] on span "Si" at bounding box center [714, 275] width 186 height 37
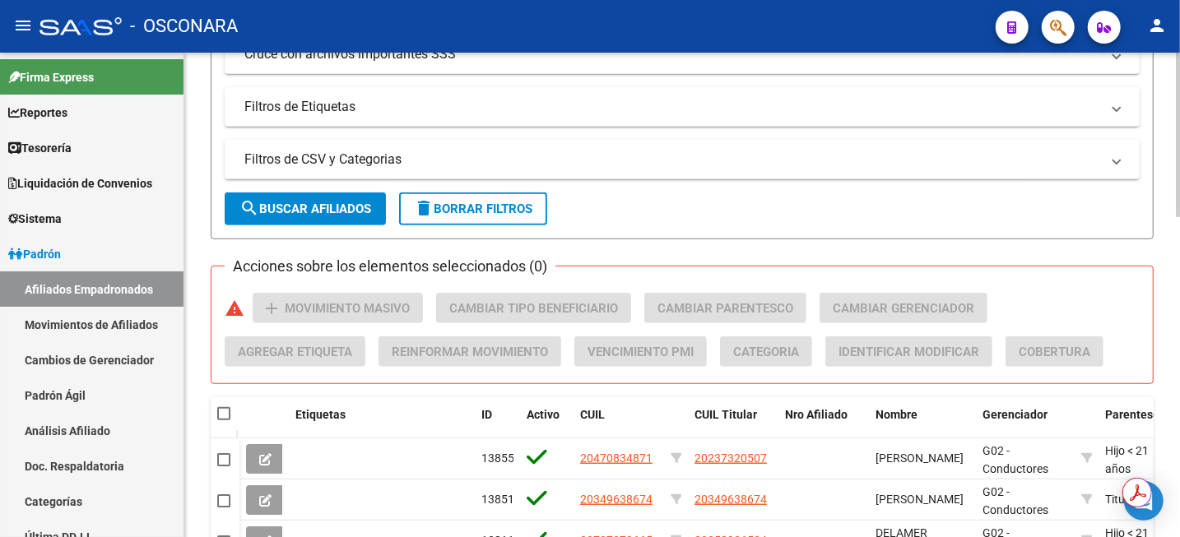
scroll to position [531, 0]
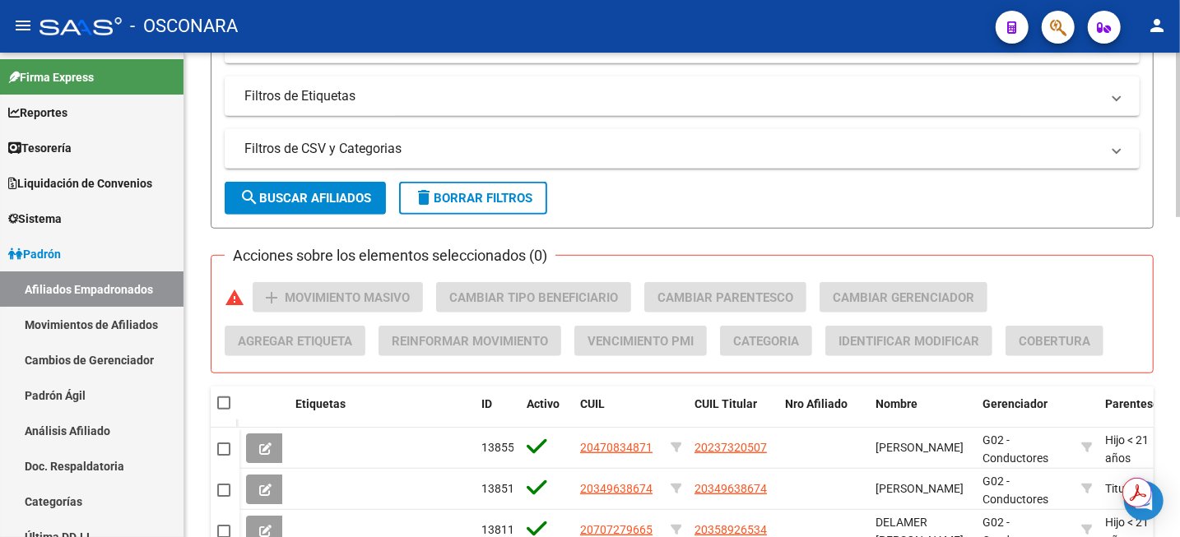
click at [336, 199] on span "search Buscar Afiliados" at bounding box center [305, 198] width 132 height 15
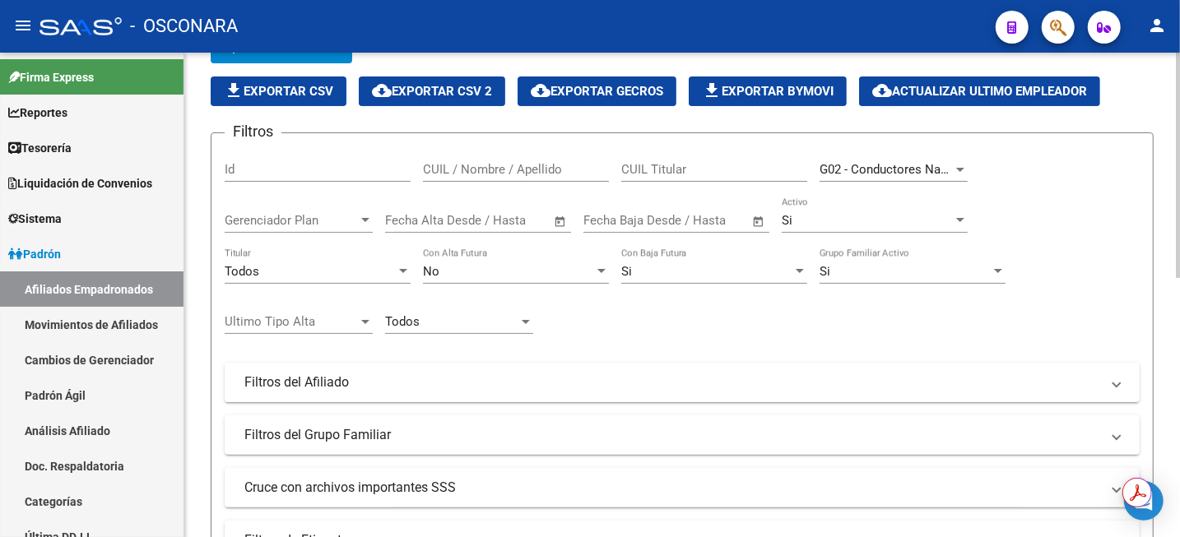
scroll to position [43, 0]
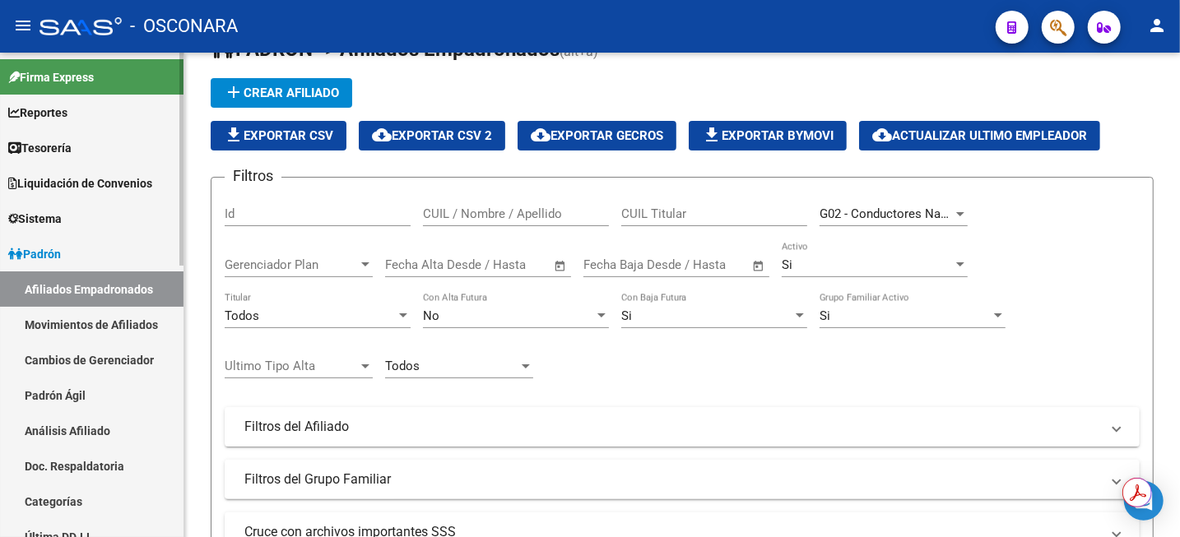
click at [67, 453] on link "Doc. Respaldatoria" at bounding box center [91, 465] width 183 height 35
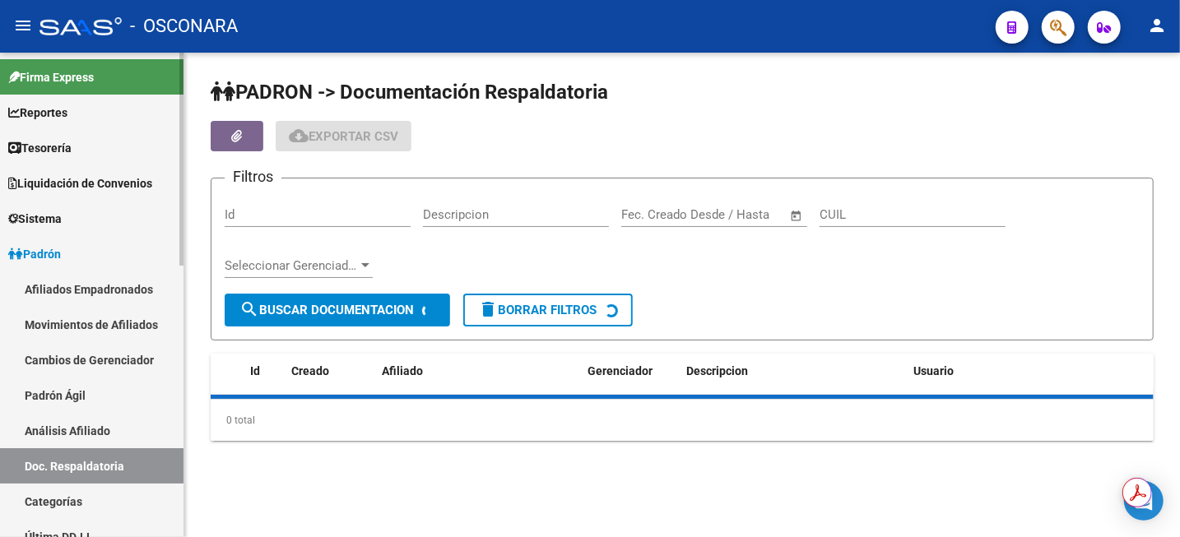
click at [65, 443] on link "Análisis Afiliado" at bounding box center [91, 430] width 183 height 35
